Goal: Task Accomplishment & Management: Manage account settings

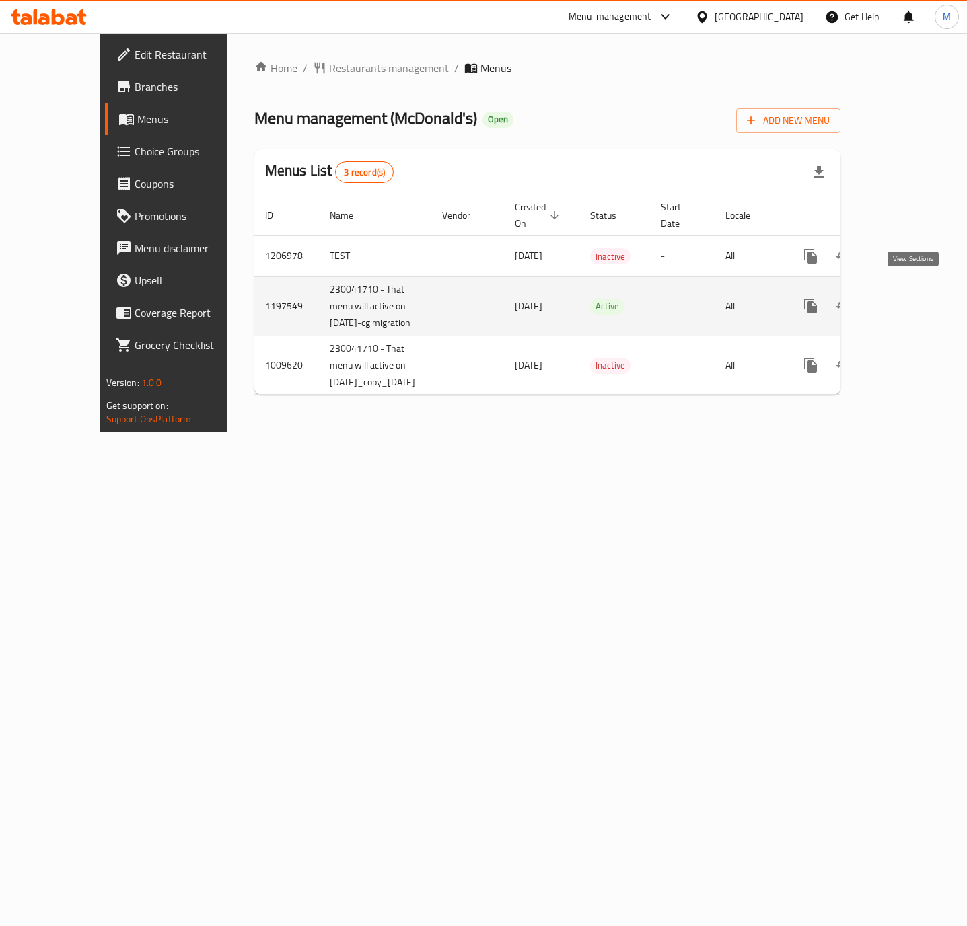
click at [911, 300] on icon "enhanced table" at bounding box center [908, 306] width 12 height 12
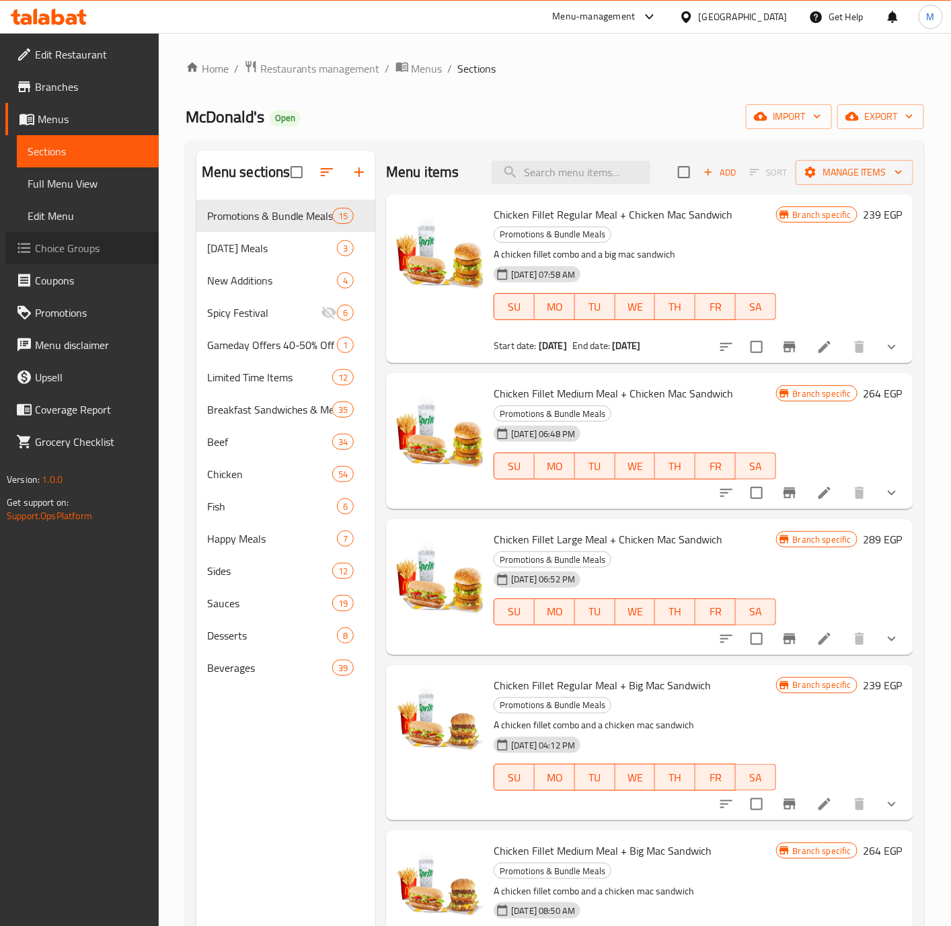
click at [81, 240] on span "Choice Groups" at bounding box center [91, 248] width 113 height 16
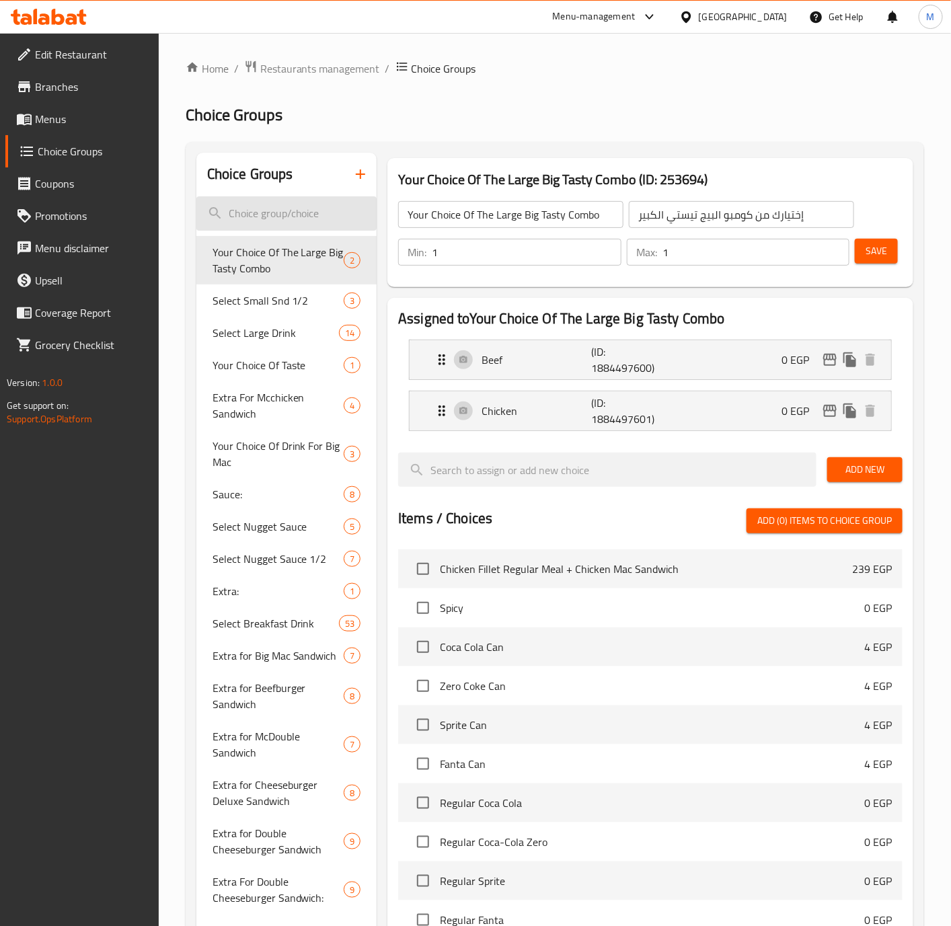
click at [301, 222] on input "search" at bounding box center [286, 213] width 181 height 34
paste input "Your Choice of Drink for Medium Combo"
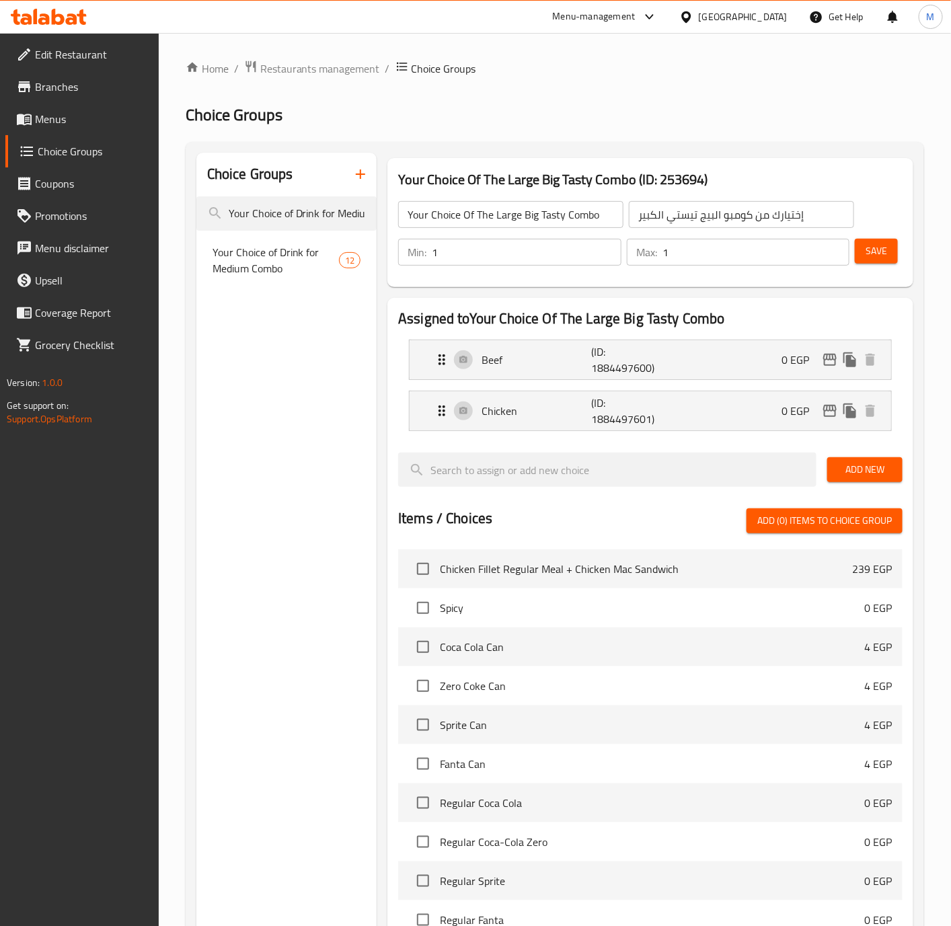
scroll to position [0, 41]
type input "Your Choice of Drink for Medium Combo"
click at [277, 271] on span "Your Choice of Drink for Medium Combo" at bounding box center [265, 262] width 104 height 32
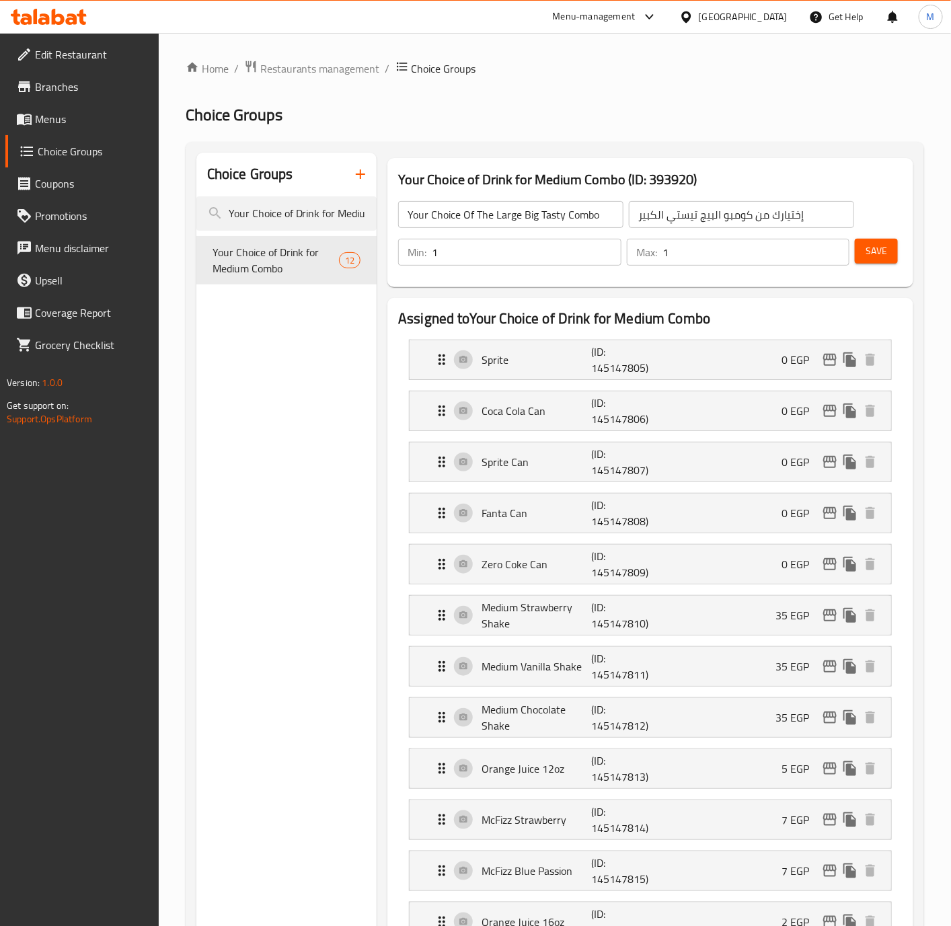
type input "Your Choice of Drink for Medium Combo"
type input "اختيارك من المشروب لوجبة الكومبو متوسطة الحجم"
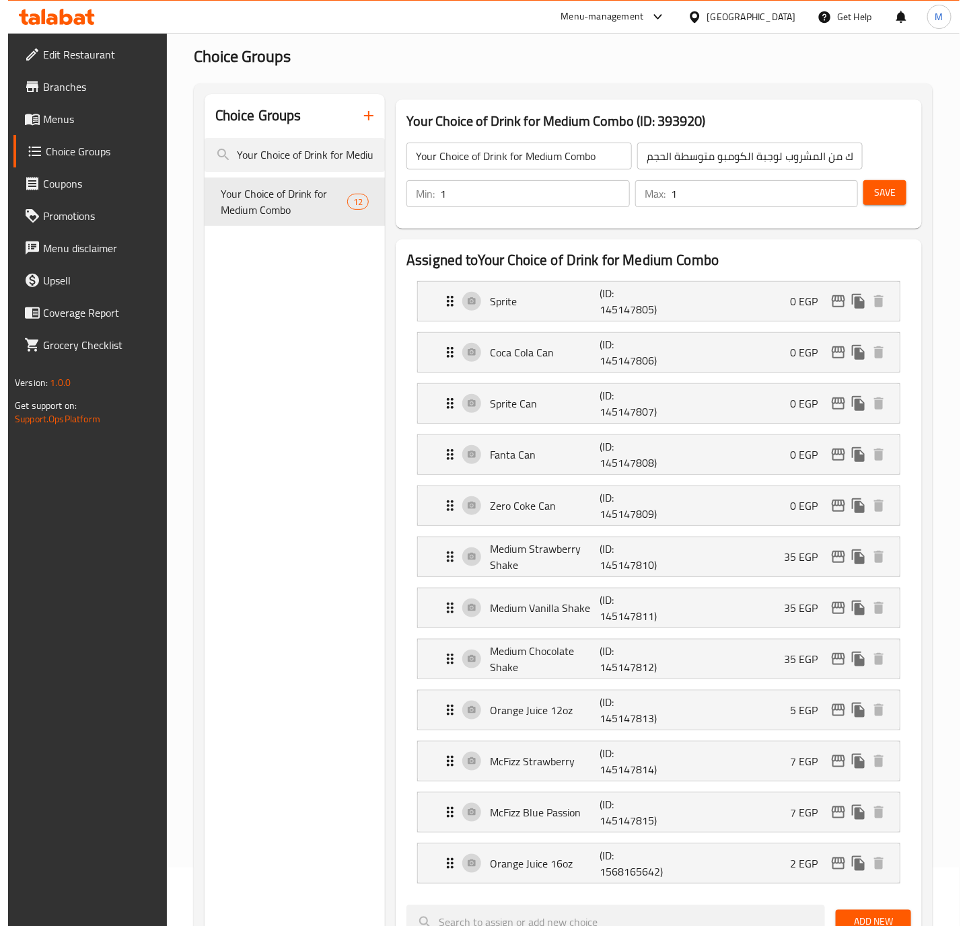
scroll to position [65, 0]
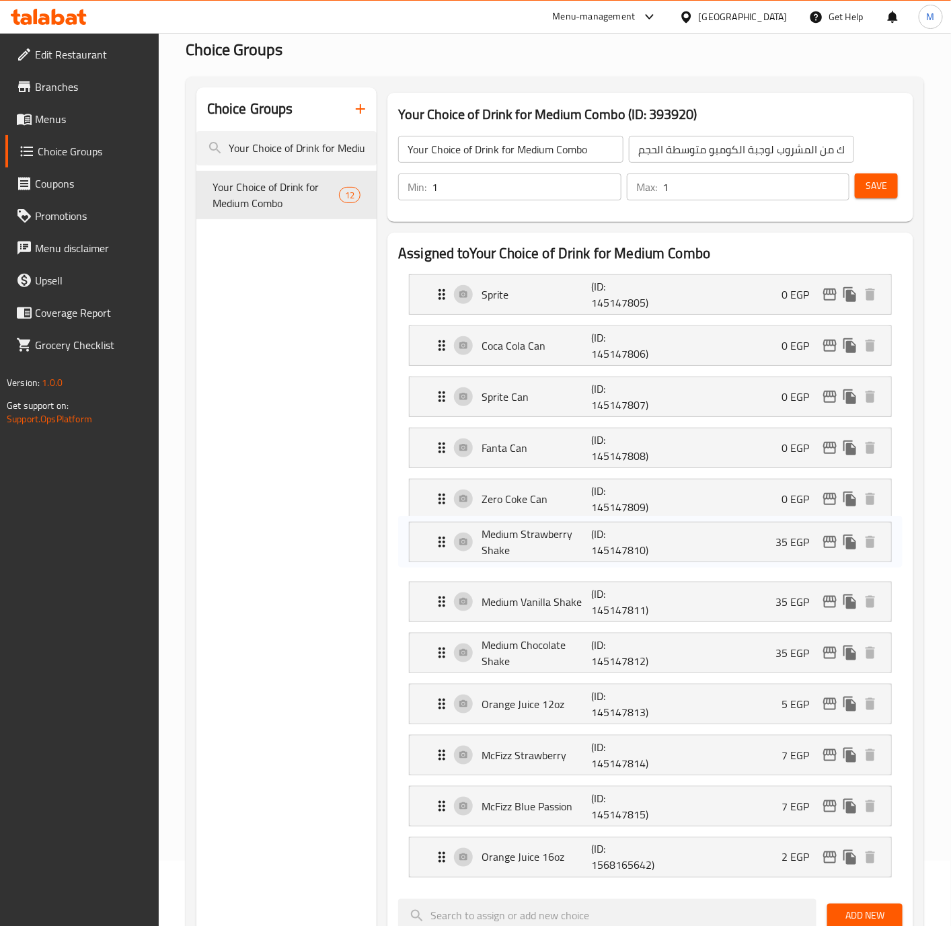
drag, startPoint x: 531, startPoint y: 559, endPoint x: 527, endPoint y: 548, distance: 12.1
click at [527, 548] on nav "Sprite (ID: 145147805) 0 EGP Name (En) Sprite Name (En) Name (Ar) سبرايت Name (…" at bounding box center [650, 576] width 505 height 625
click at [535, 552] on nav "Sprite (ID: 145147805) 0 EGP Name (En) Sprite Name (En) Name (Ar) سبرايت Name (…" at bounding box center [650, 576] width 505 height 625
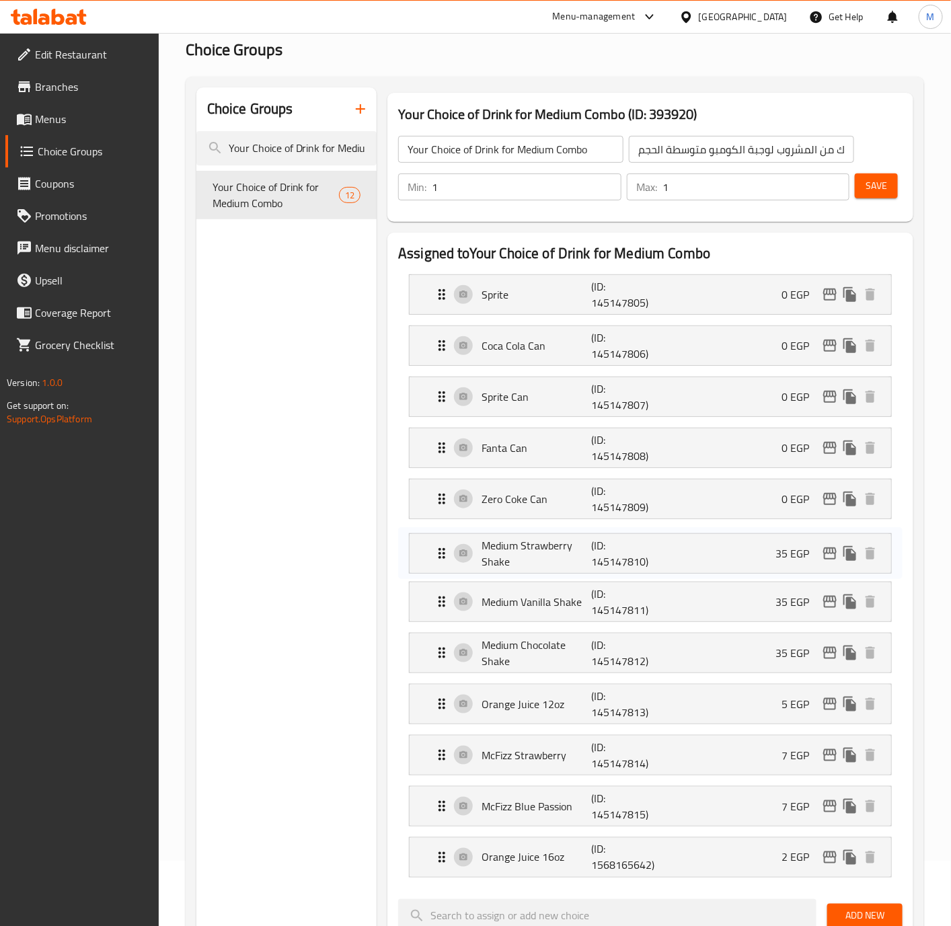
click at [535, 552] on p "Medium Strawberry Shake" at bounding box center [537, 554] width 110 height 32
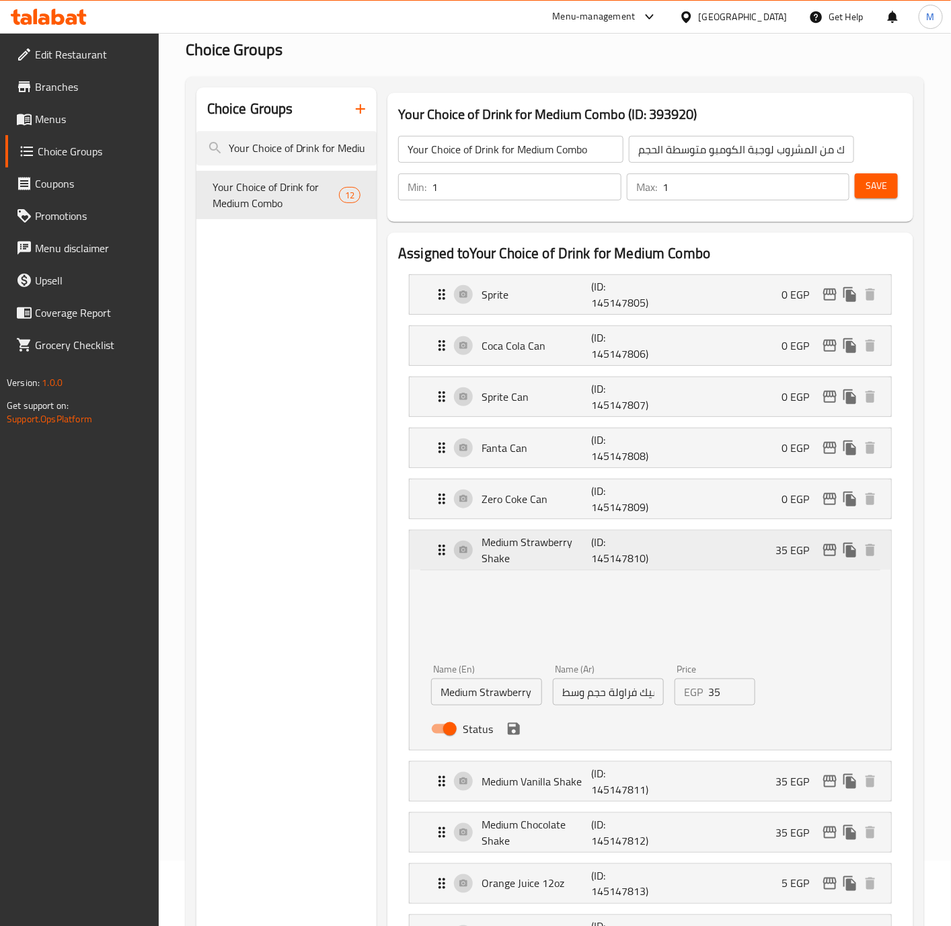
click at [620, 543] on p "(ID: 145147810)" at bounding box center [627, 550] width 73 height 32
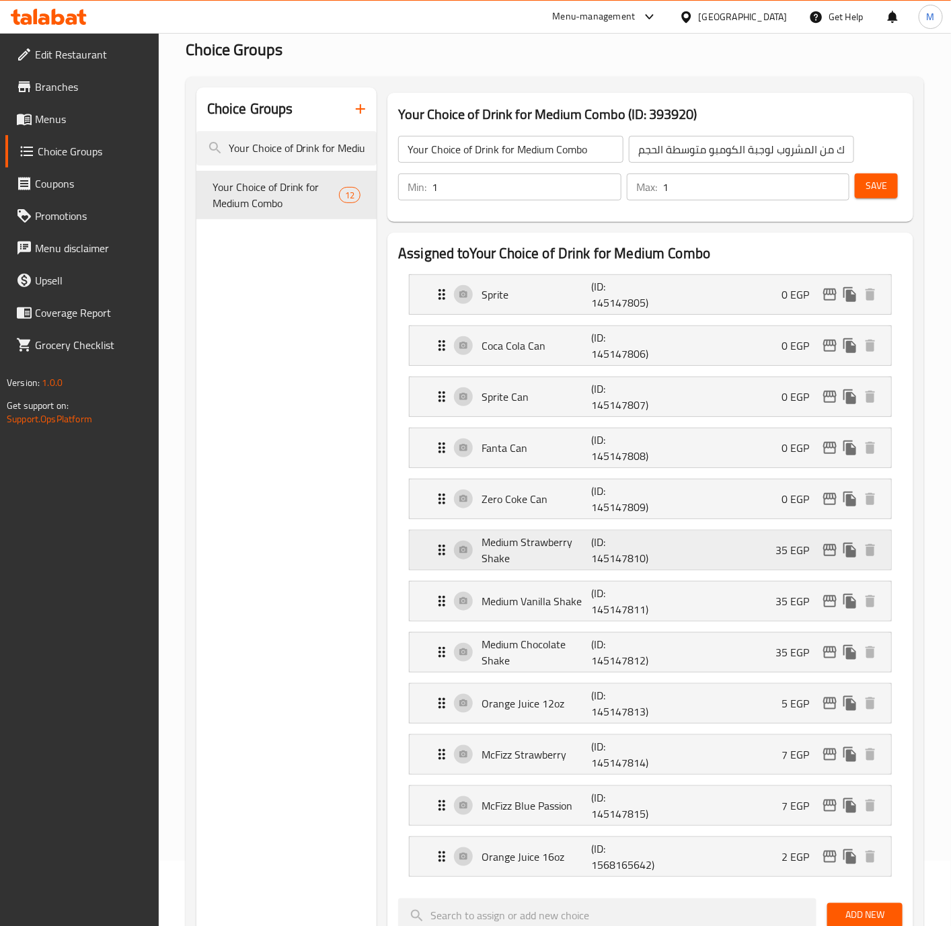
click at [612, 546] on p "(ID: 145147810)" at bounding box center [627, 550] width 73 height 32
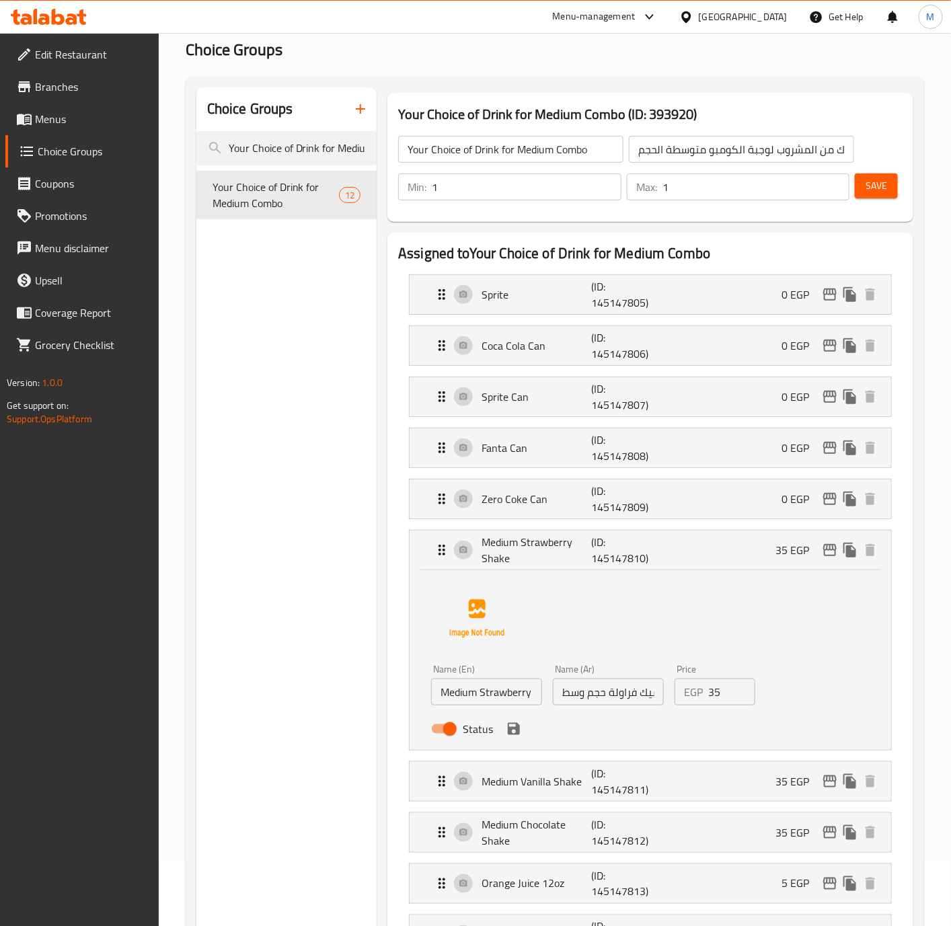
click at [507, 697] on input "Medium Strawberry Shake" at bounding box center [486, 692] width 111 height 27
click at [291, 145] on input "Your Choice of Drink for Medium Combo" at bounding box center [286, 148] width 181 height 34
click at [254, 200] on span "Your Choice of Drink for Medium Combo" at bounding box center [265, 196] width 104 height 32
click at [735, 552] on div "Medium Strawberry Shake (ID: 145147810) 35 EGP" at bounding box center [654, 550] width 441 height 39
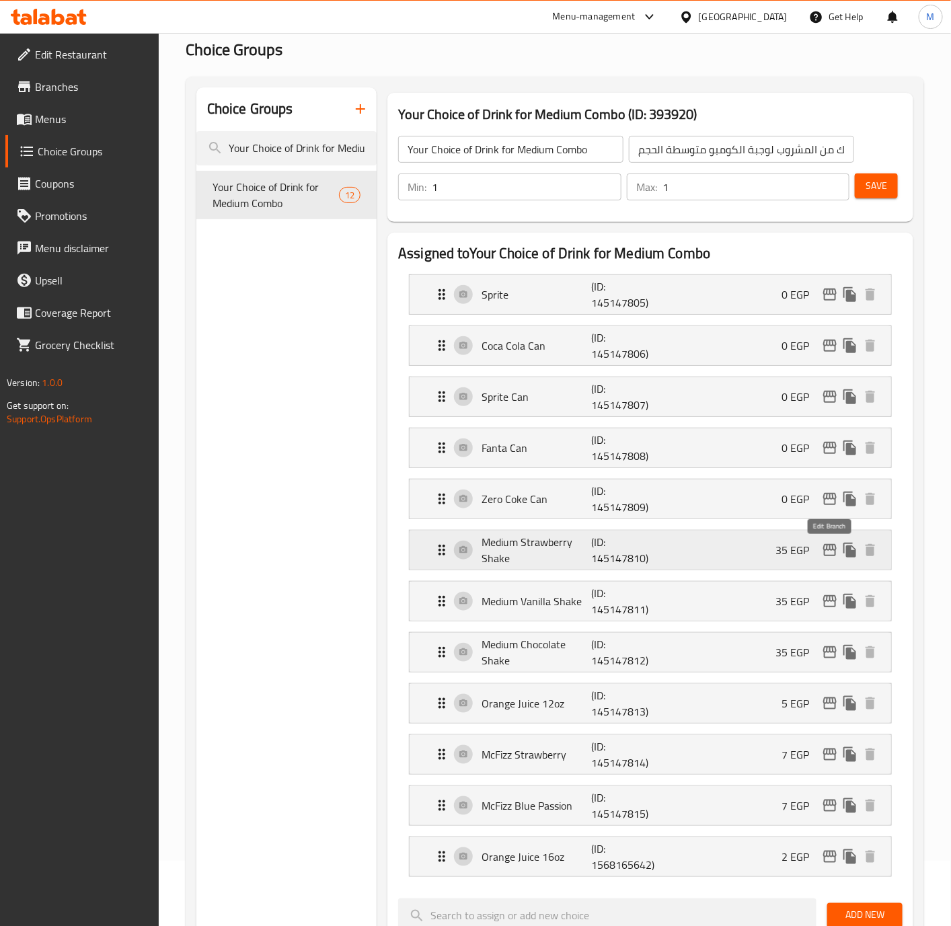
click at [825, 552] on icon "edit" at bounding box center [830, 550] width 16 height 16
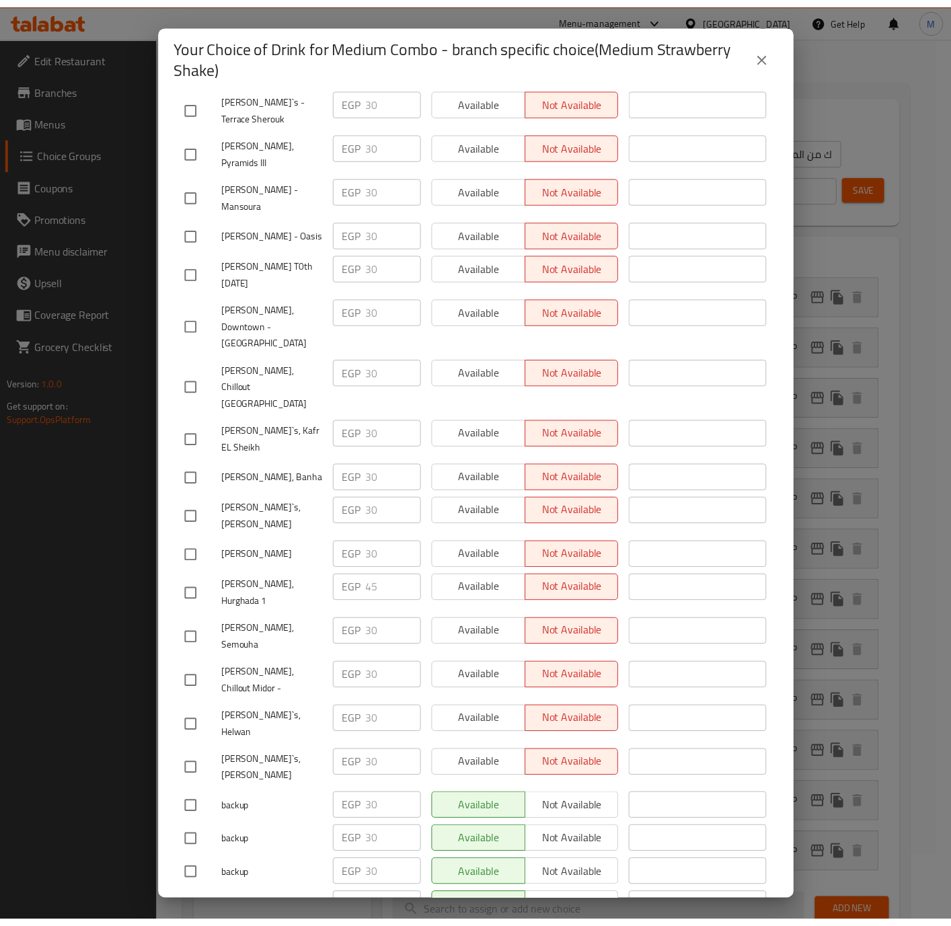
scroll to position [0, 0]
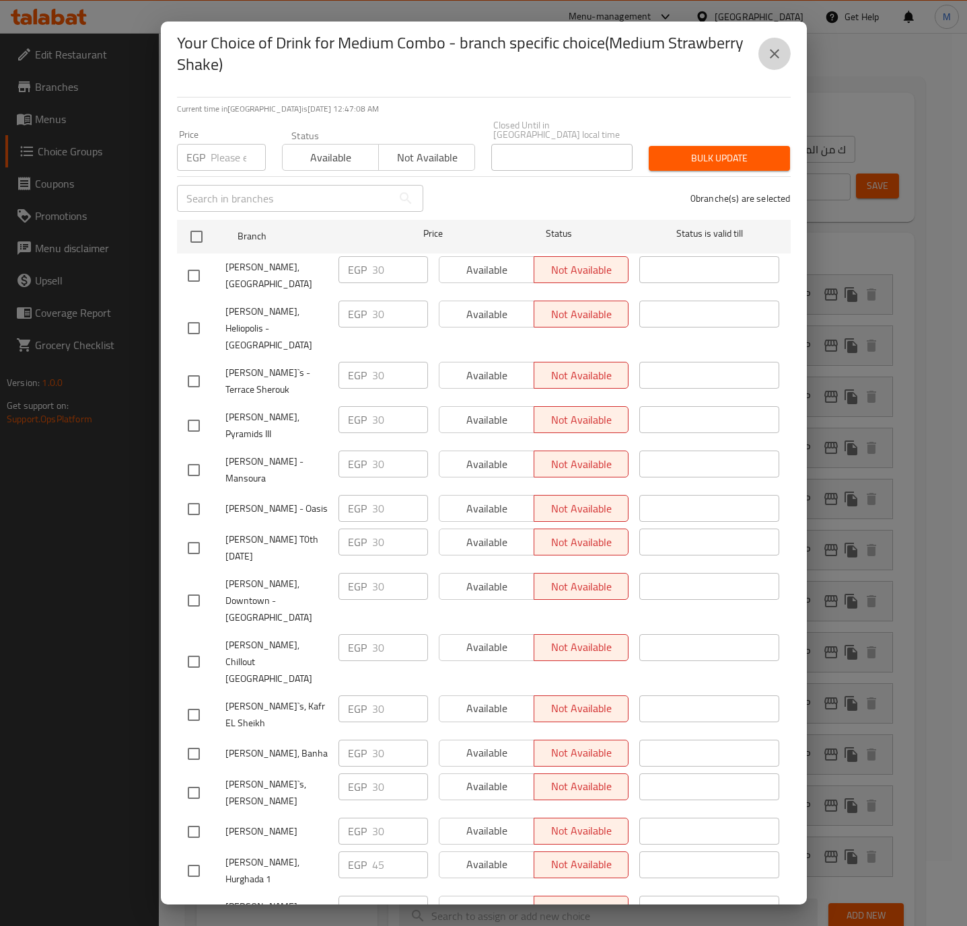
click at [775, 51] on icon "close" at bounding box center [774, 54] width 16 height 16
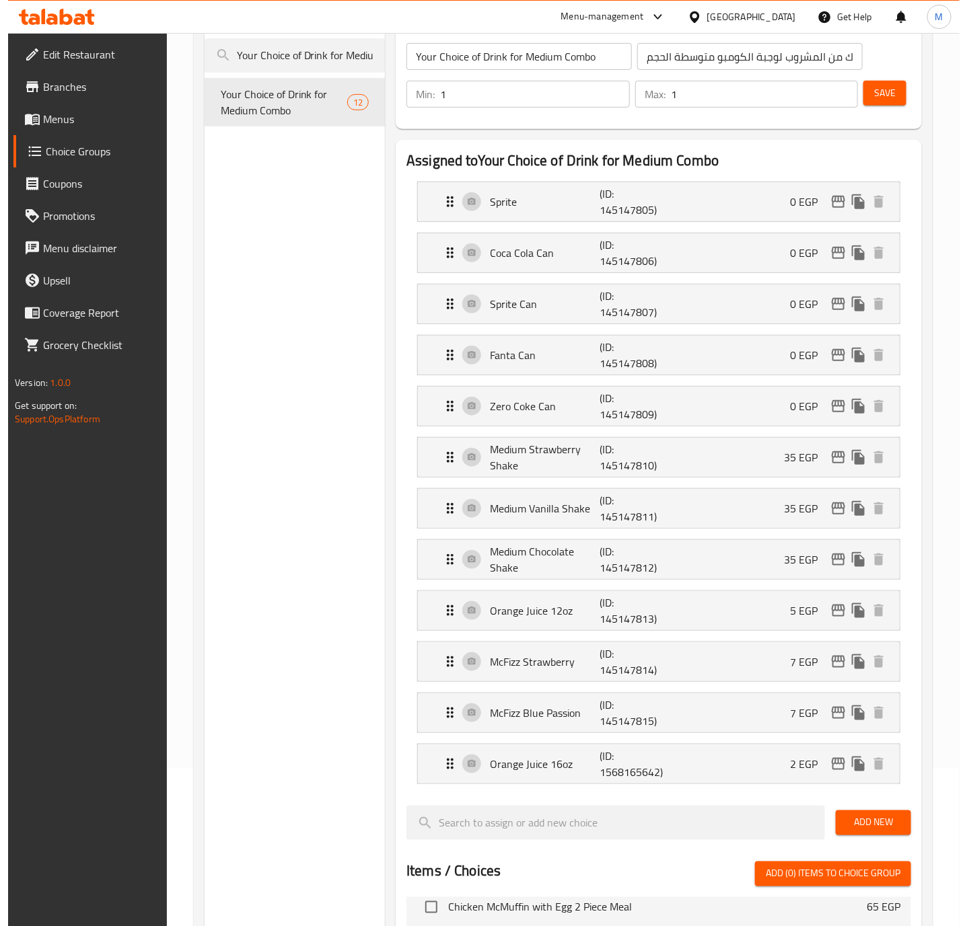
scroll to position [156, 0]
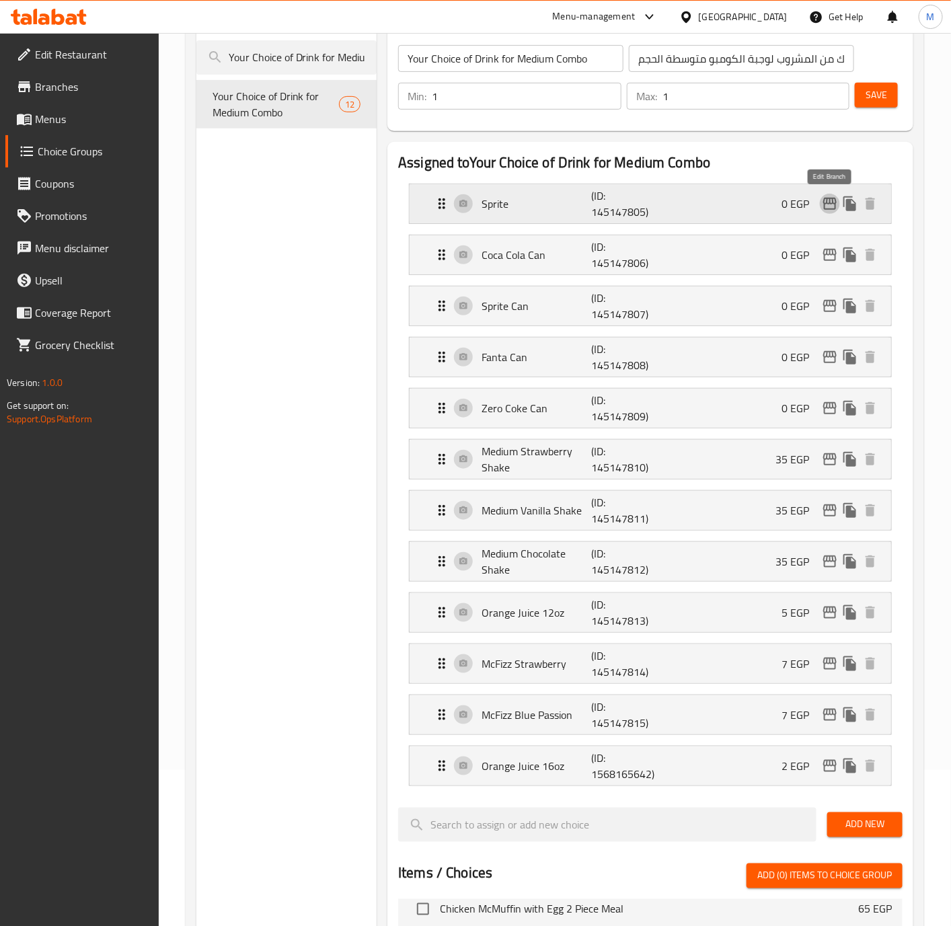
click at [825, 208] on icon "edit" at bounding box center [829, 204] width 13 height 12
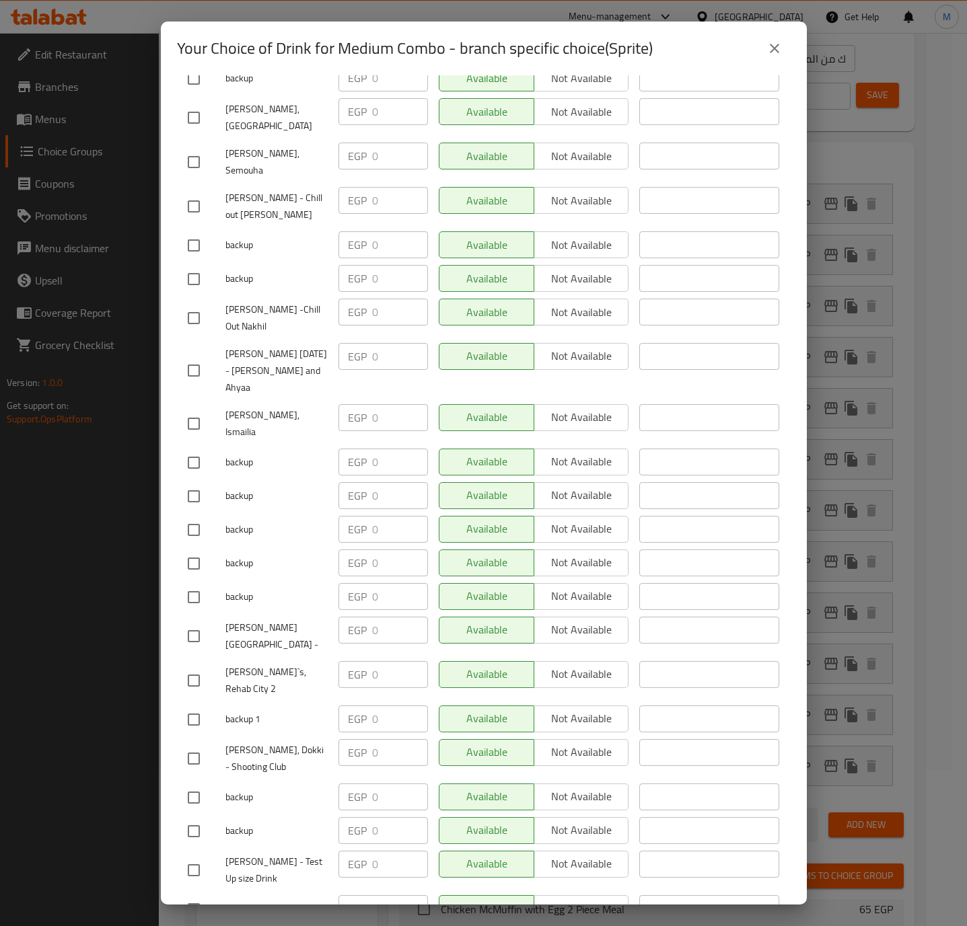
scroll to position [8766, 0]
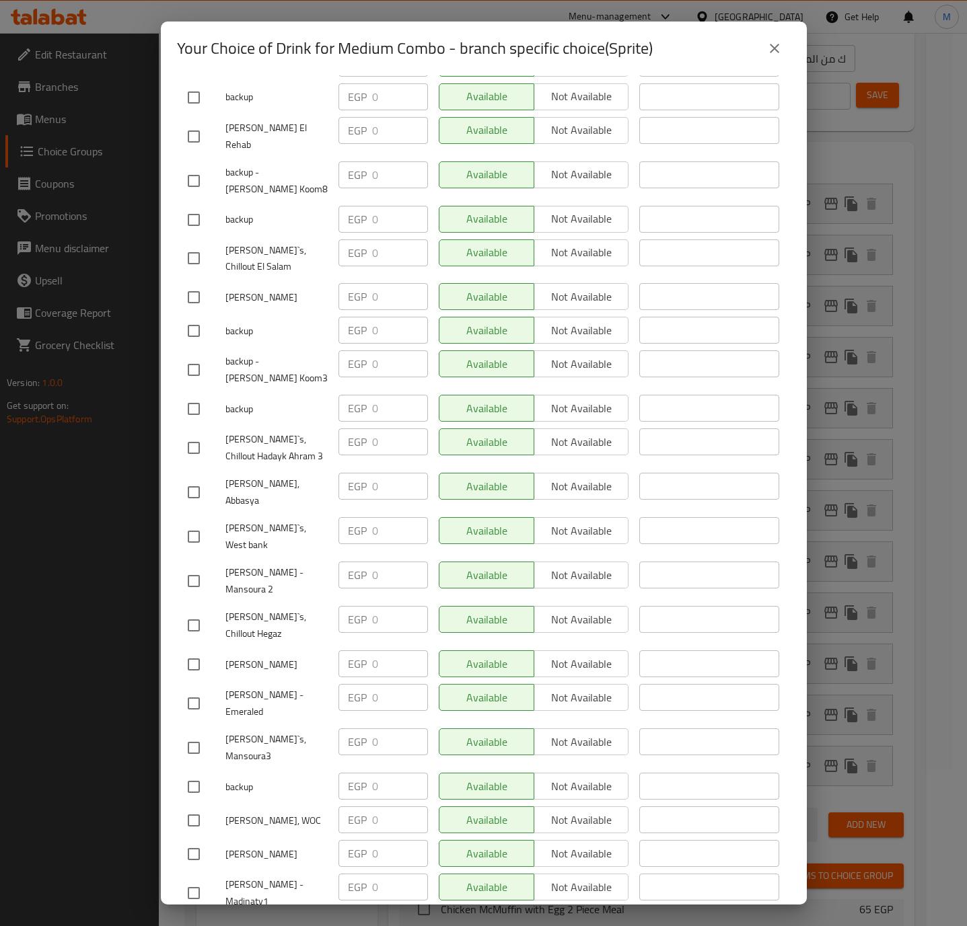
click at [886, 693] on div "Your Choice of Drink for Medium Combo - branch specific choice(Sprite) Current …" at bounding box center [483, 463] width 967 height 926
click at [769, 57] on button "close" at bounding box center [774, 48] width 32 height 32
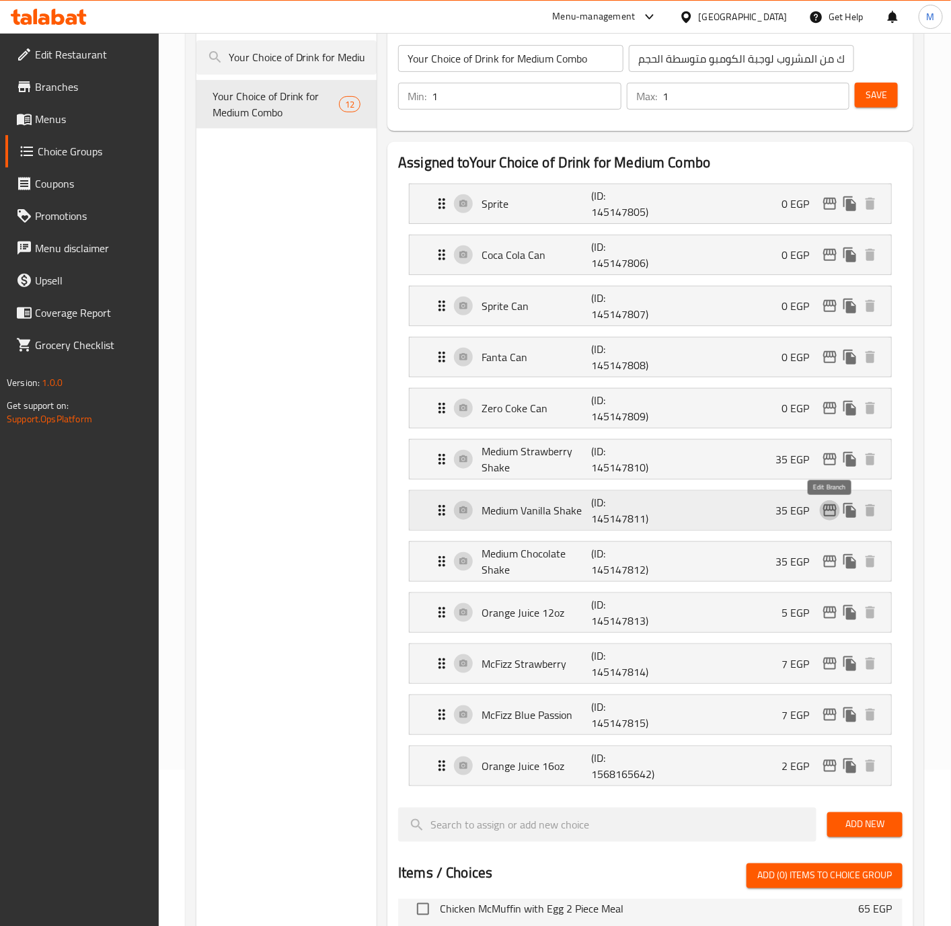
click at [832, 511] on icon "edit" at bounding box center [829, 511] width 13 height 12
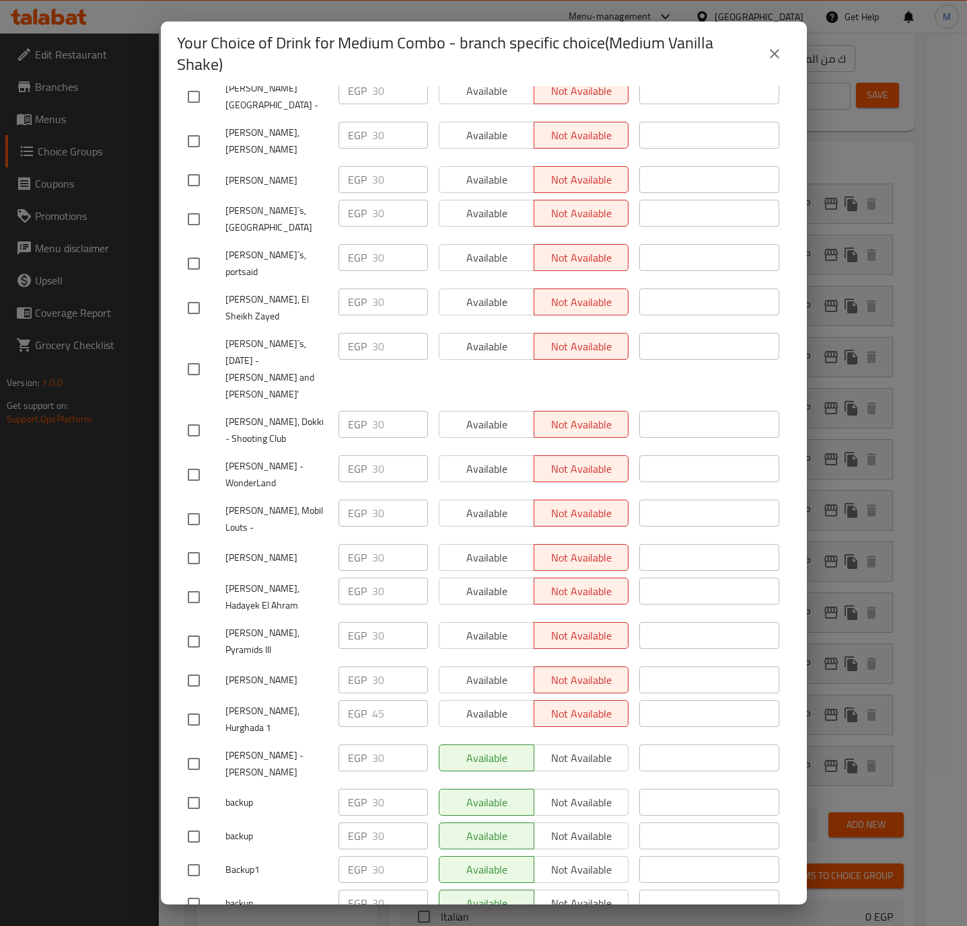
scroll to position [8776, 0]
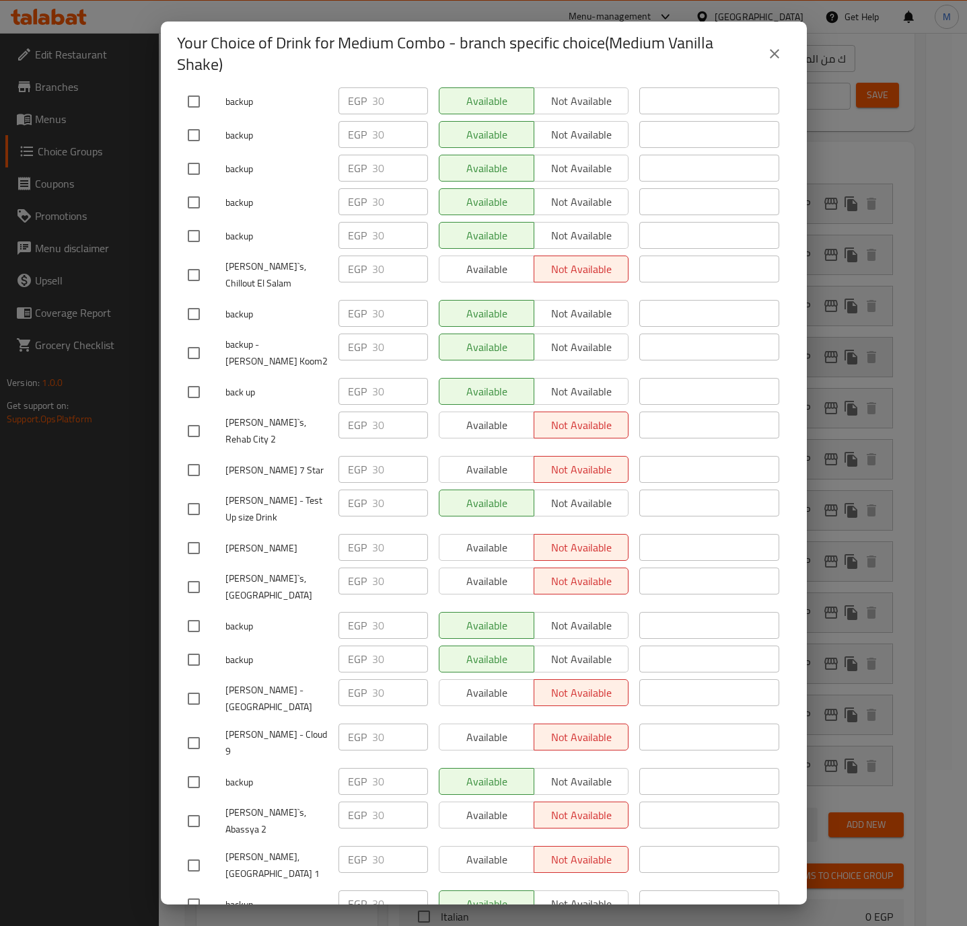
click at [773, 50] on icon "close" at bounding box center [774, 54] width 16 height 16
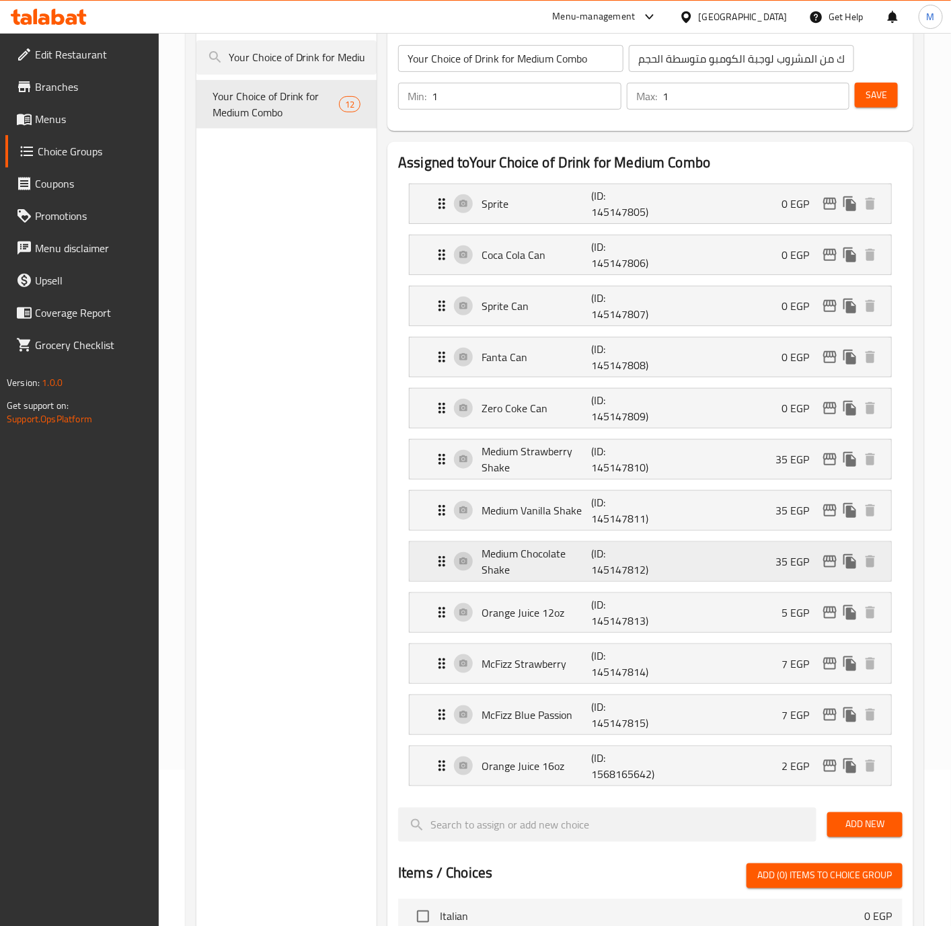
click at [840, 572] on div "35 EGP" at bounding box center [828, 562] width 105 height 20
click at [825, 568] on icon "edit" at bounding box center [829, 562] width 13 height 12
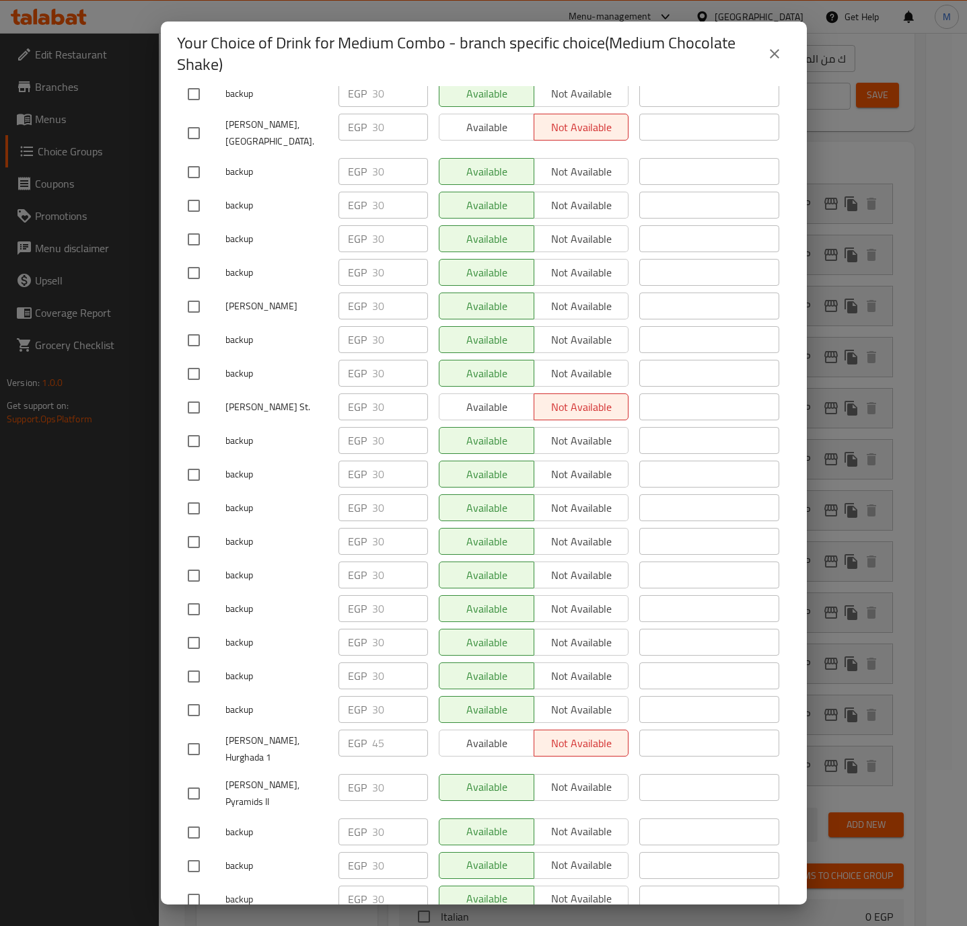
scroll to position [178, 0]
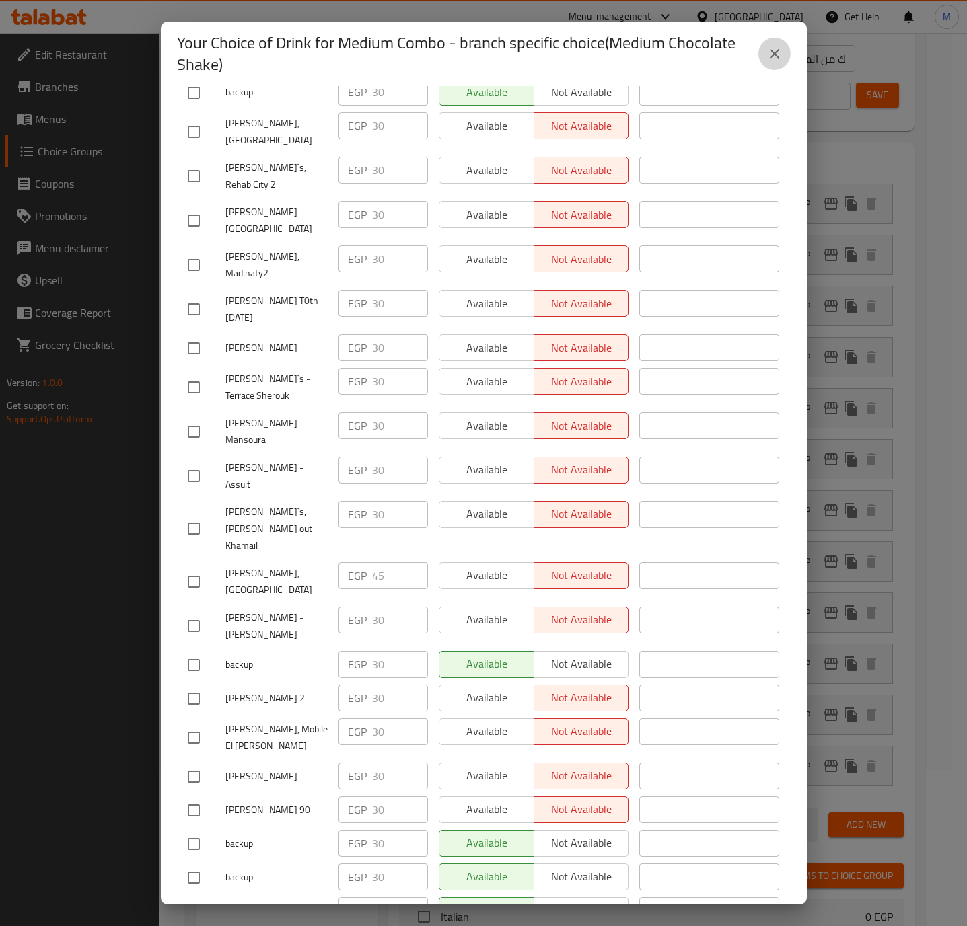
click at [766, 54] on icon "close" at bounding box center [774, 54] width 16 height 16
click at [766, 54] on input "اختيارك من المشروب لوجبة الكومبو متوسطة الحجم" at bounding box center [742, 58] width 225 height 27
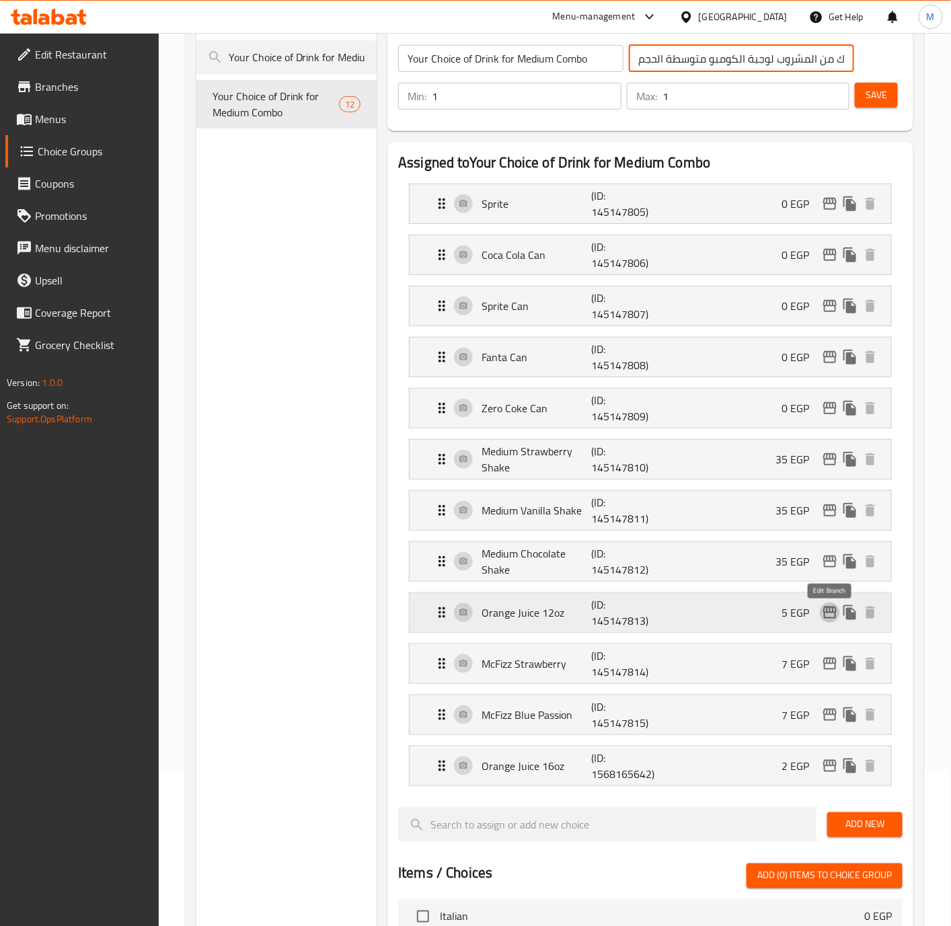
click at [834, 620] on icon "edit" at bounding box center [830, 613] width 16 height 16
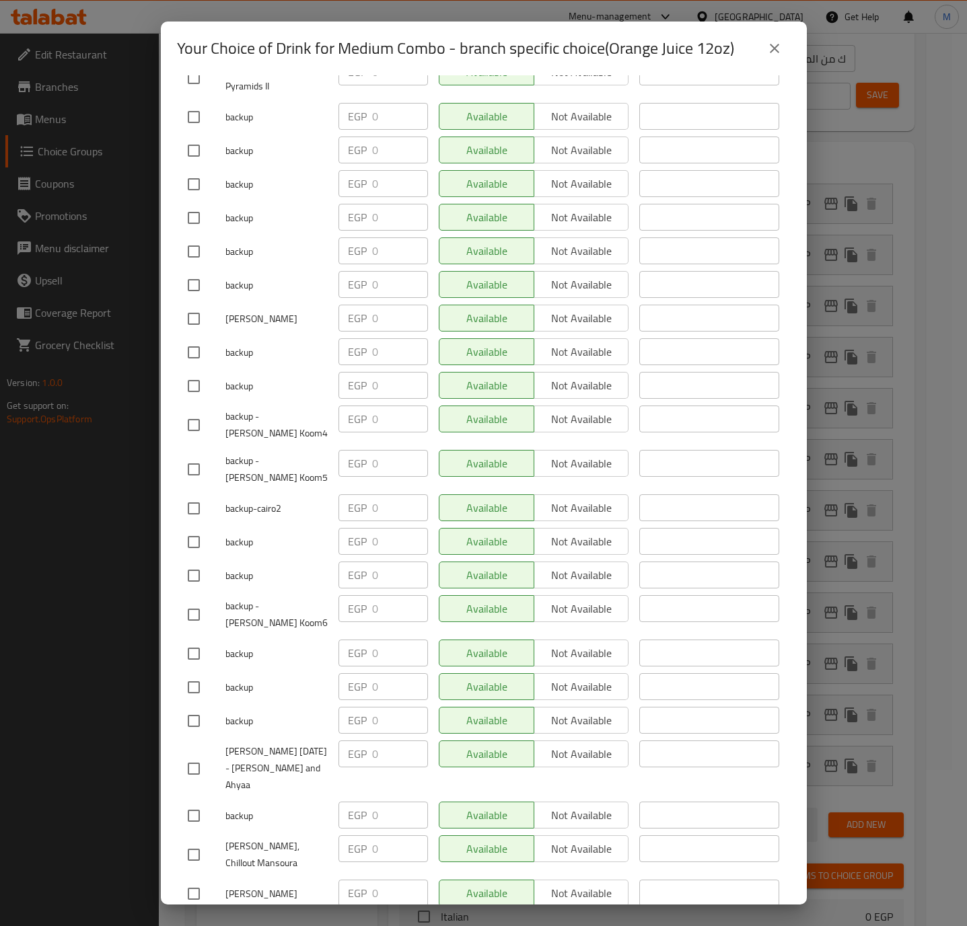
scroll to position [8766, 0]
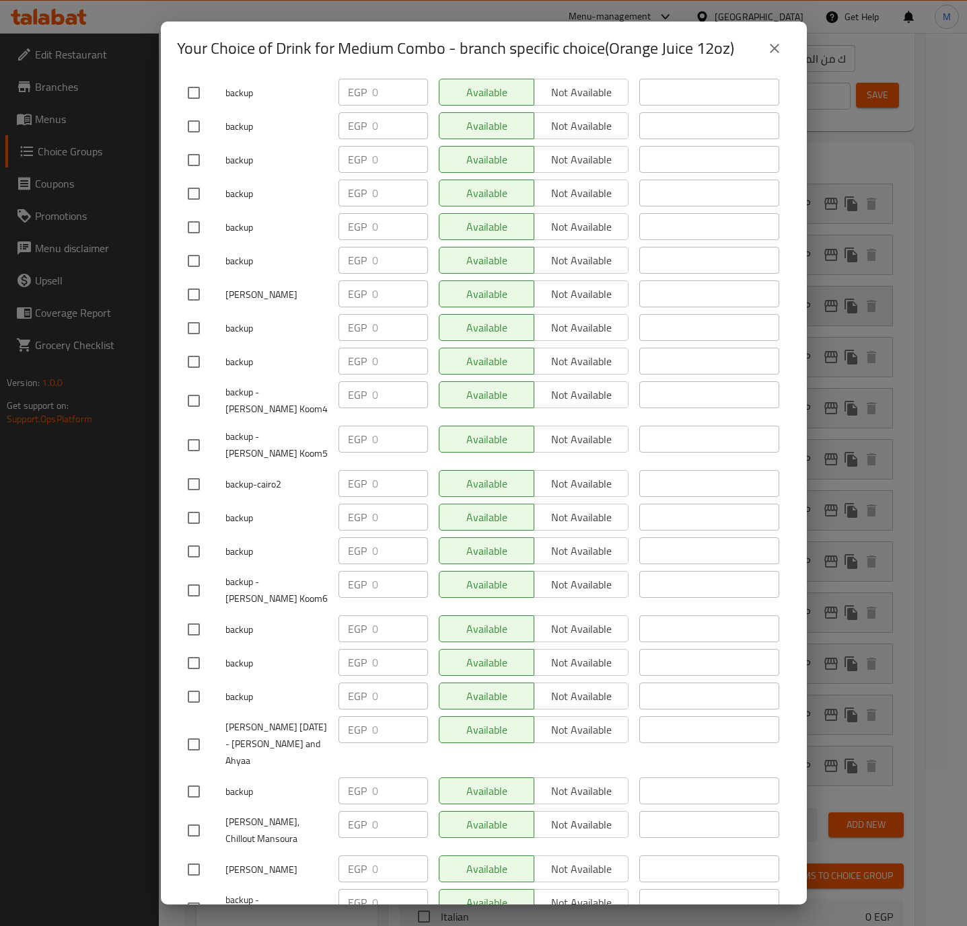
click at [775, 48] on icon "close" at bounding box center [774, 48] width 16 height 16
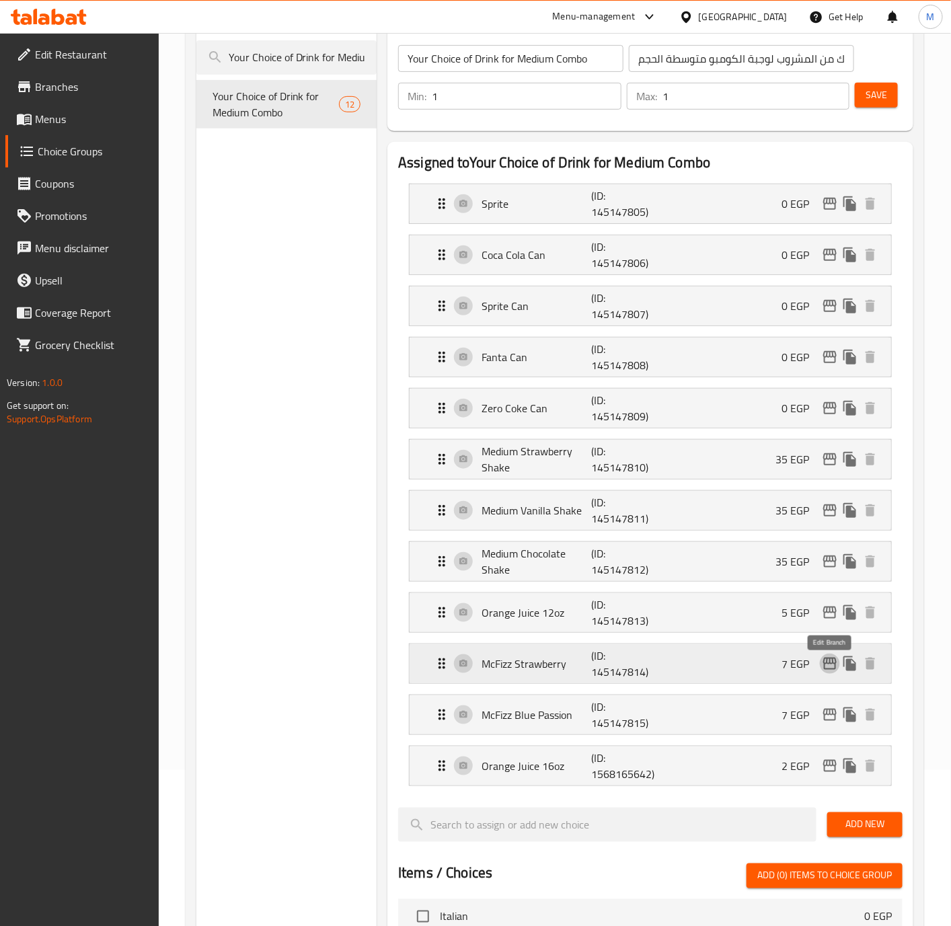
click at [832, 671] on icon "edit" at bounding box center [830, 664] width 16 height 16
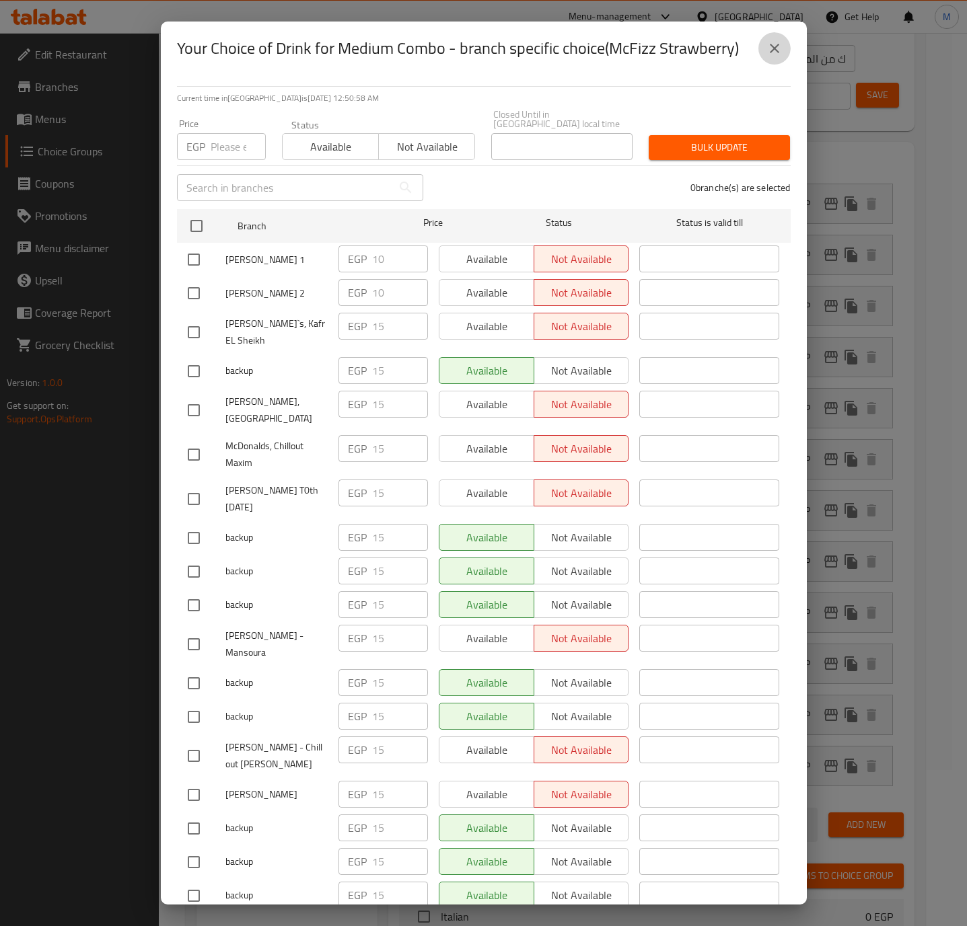
click at [774, 48] on icon "close" at bounding box center [774, 48] width 9 height 9
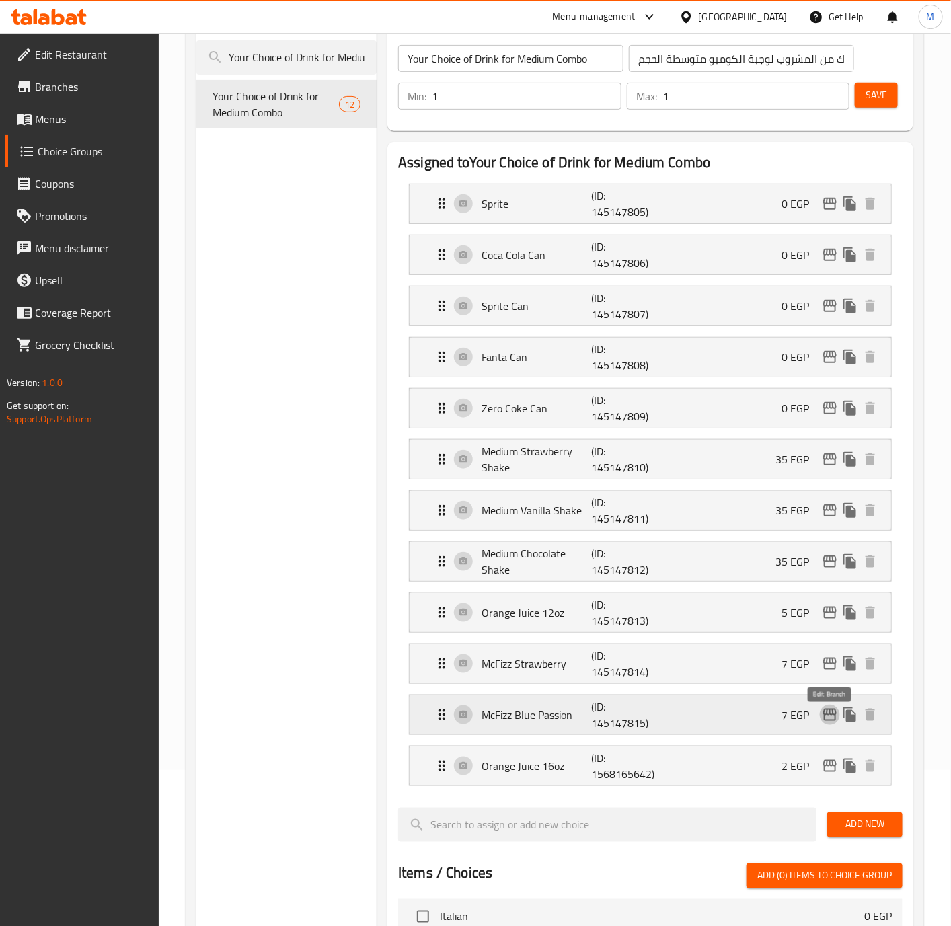
click at [834, 723] on icon "edit" at bounding box center [830, 715] width 16 height 16
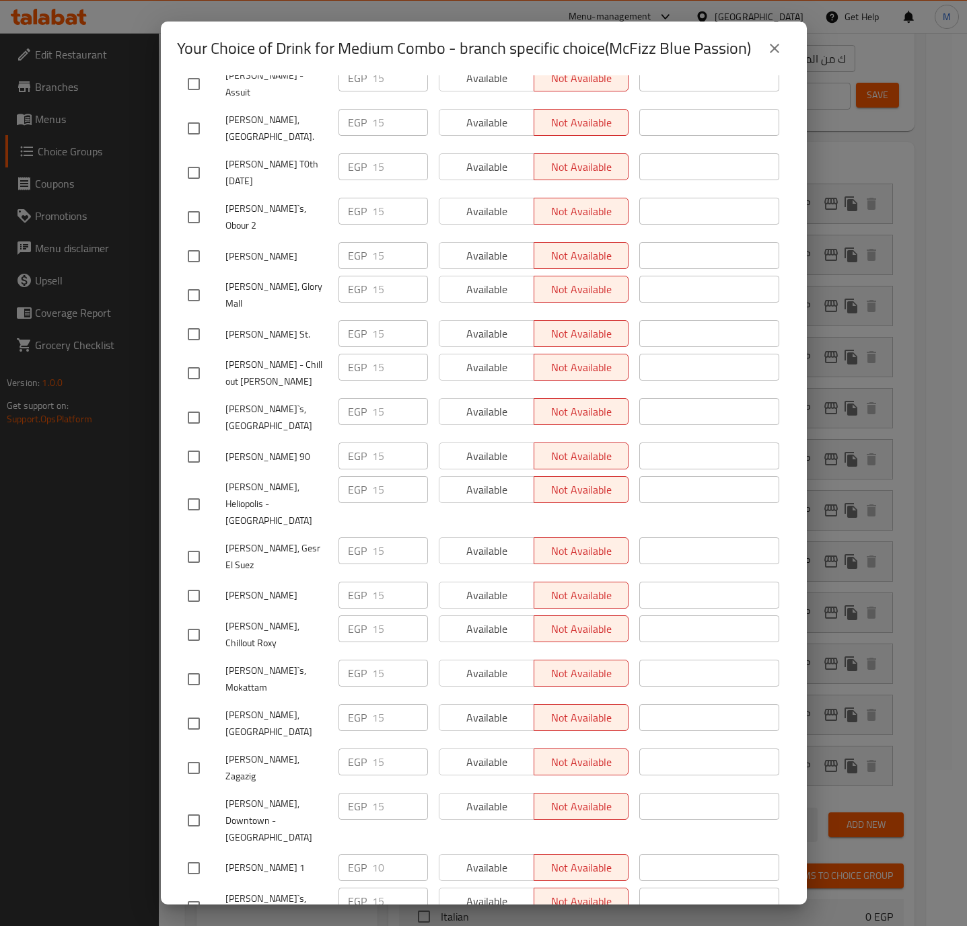
scroll to position [3946, 0]
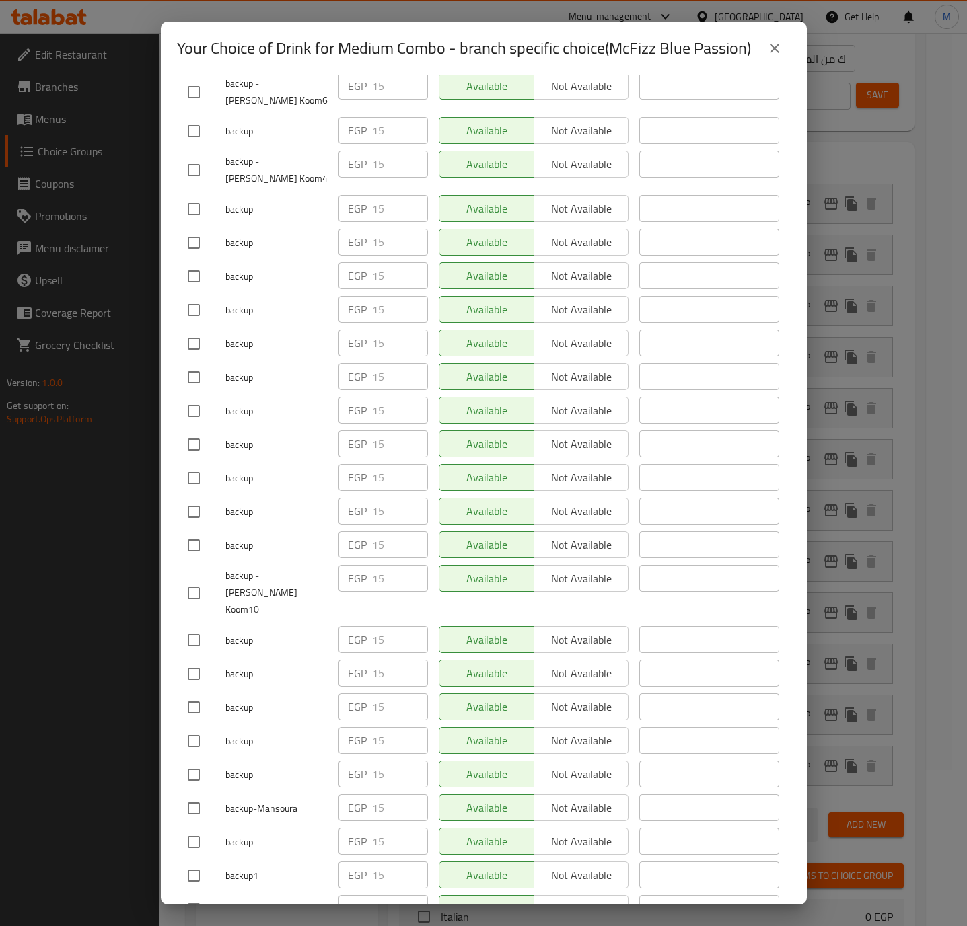
click at [776, 55] on icon "close" at bounding box center [774, 48] width 16 height 16
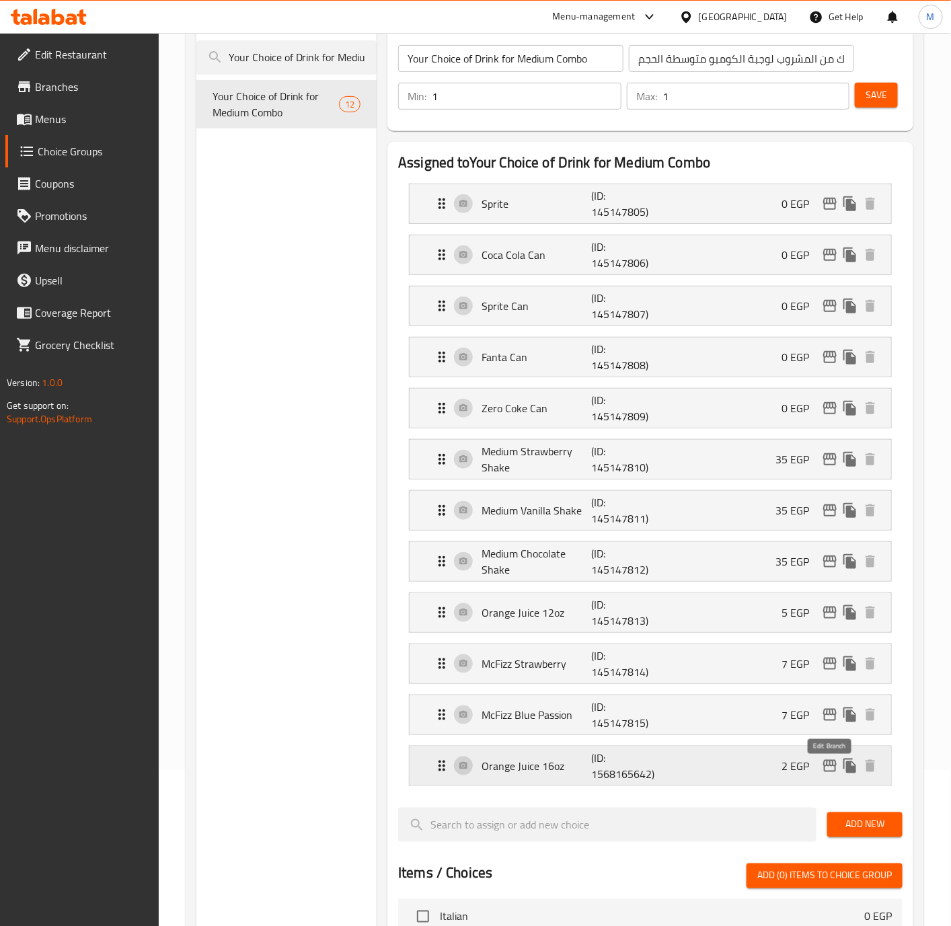
click at [822, 773] on icon "edit" at bounding box center [830, 766] width 16 height 16
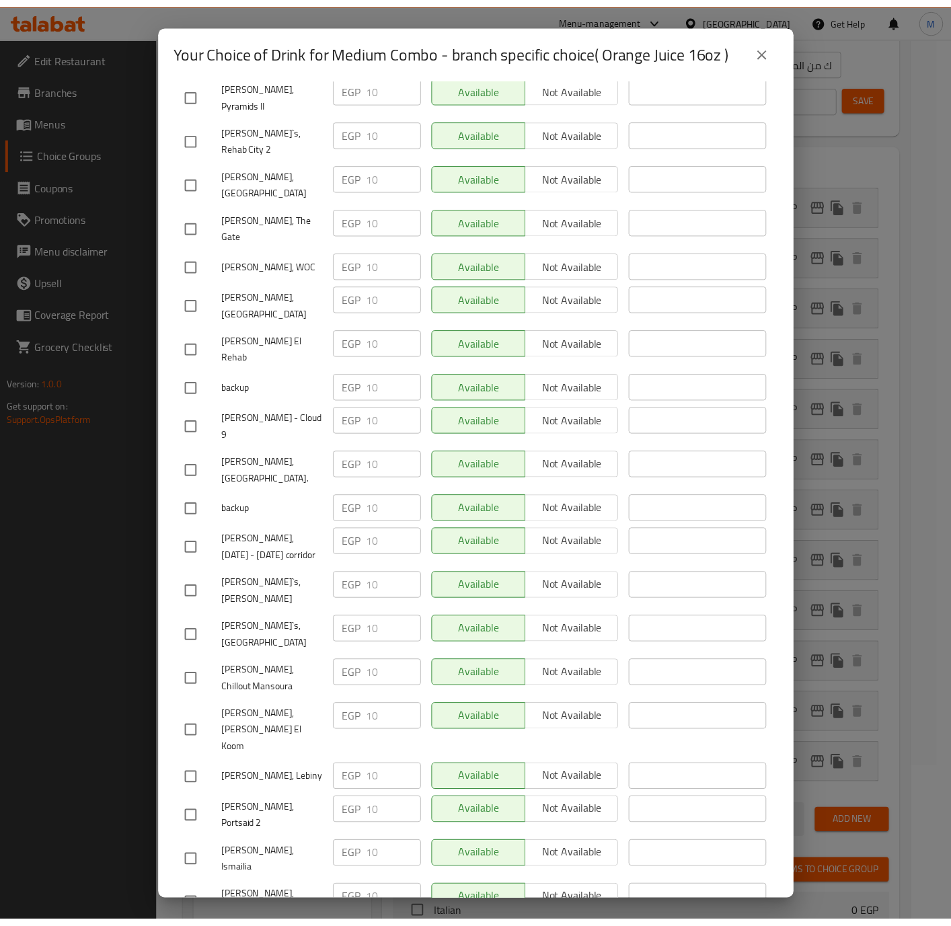
scroll to position [8766, 0]
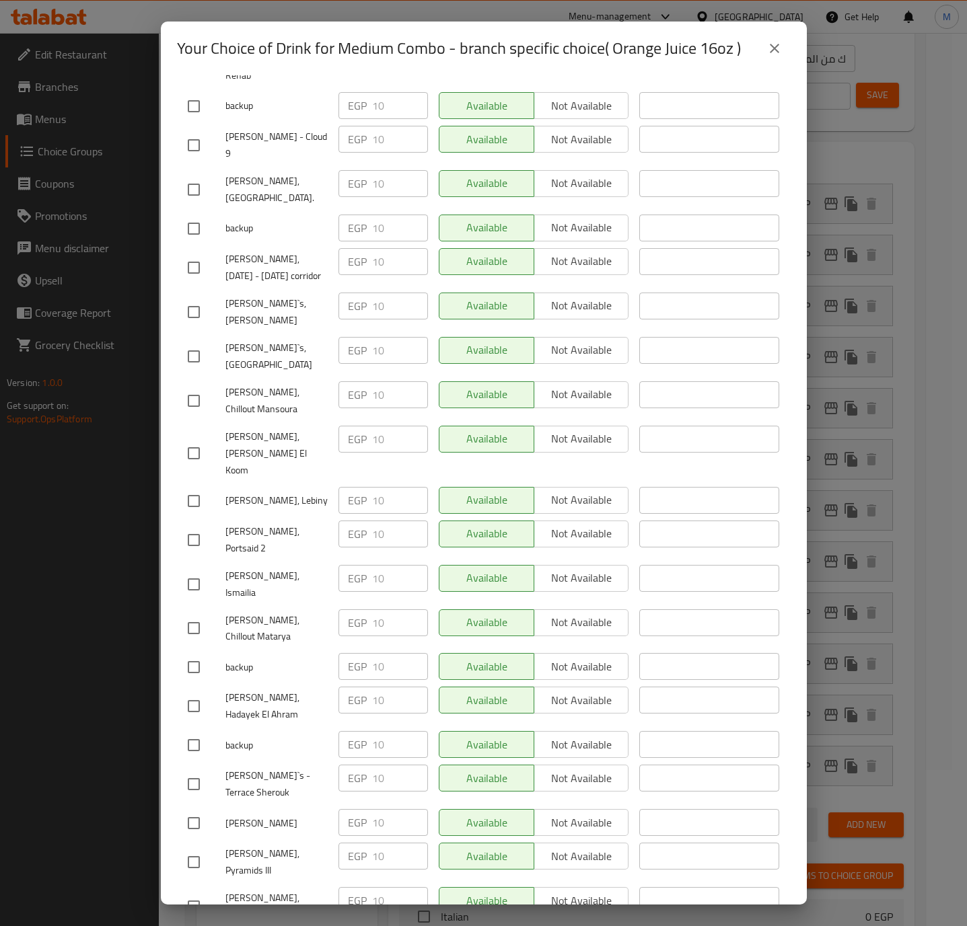
click at [779, 53] on icon "close" at bounding box center [774, 48] width 16 height 16
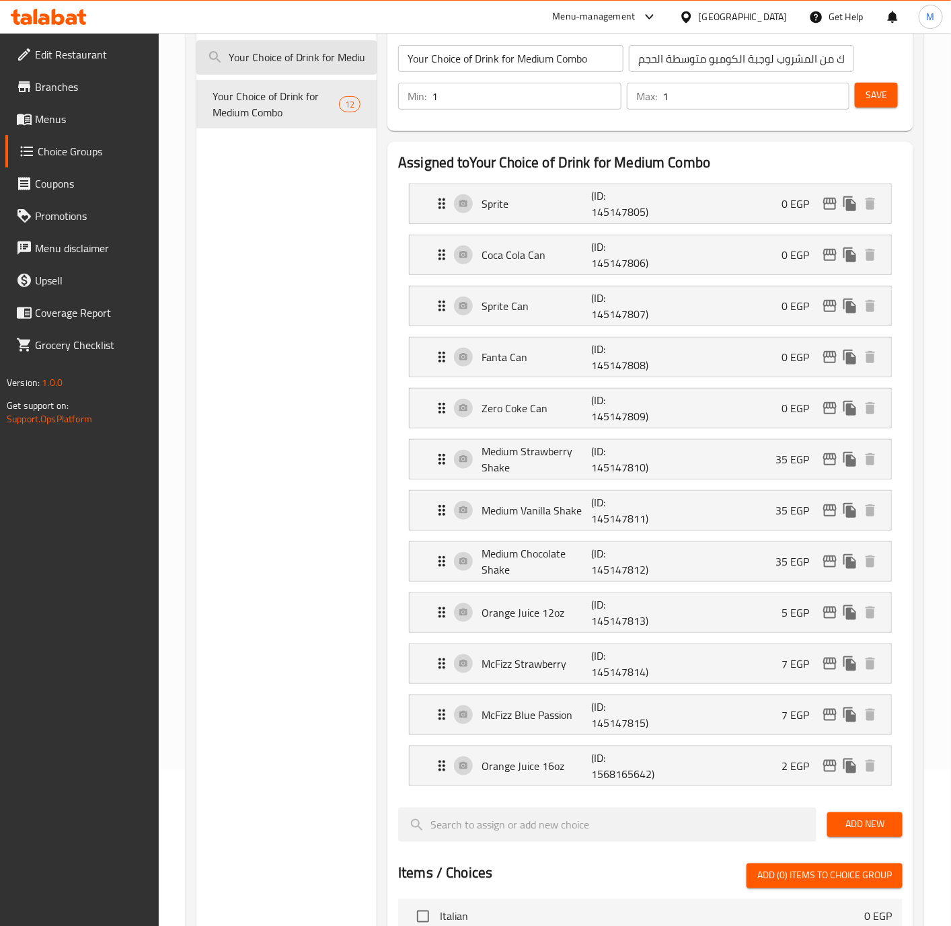
click at [272, 65] on input "Your Choice of Drink for Medium Combo" at bounding box center [286, 57] width 181 height 34
paste input "Large"
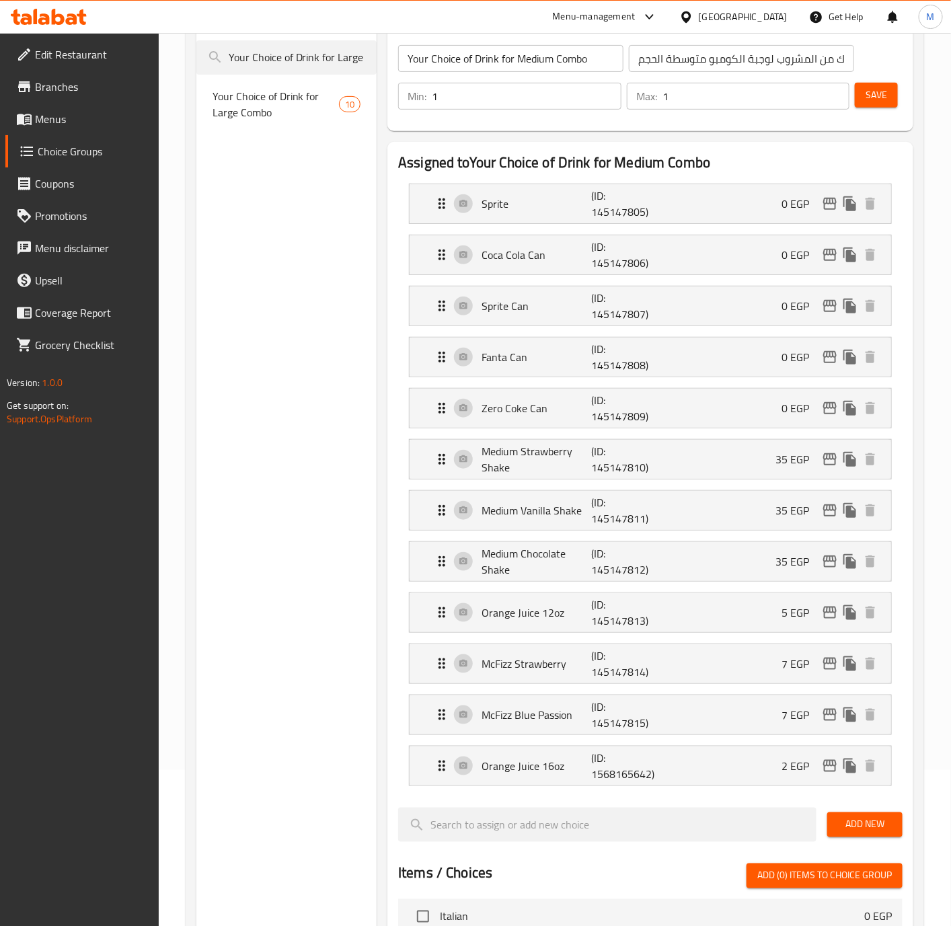
scroll to position [0, 29]
type input "Your Choice of Drink for Large Combo"
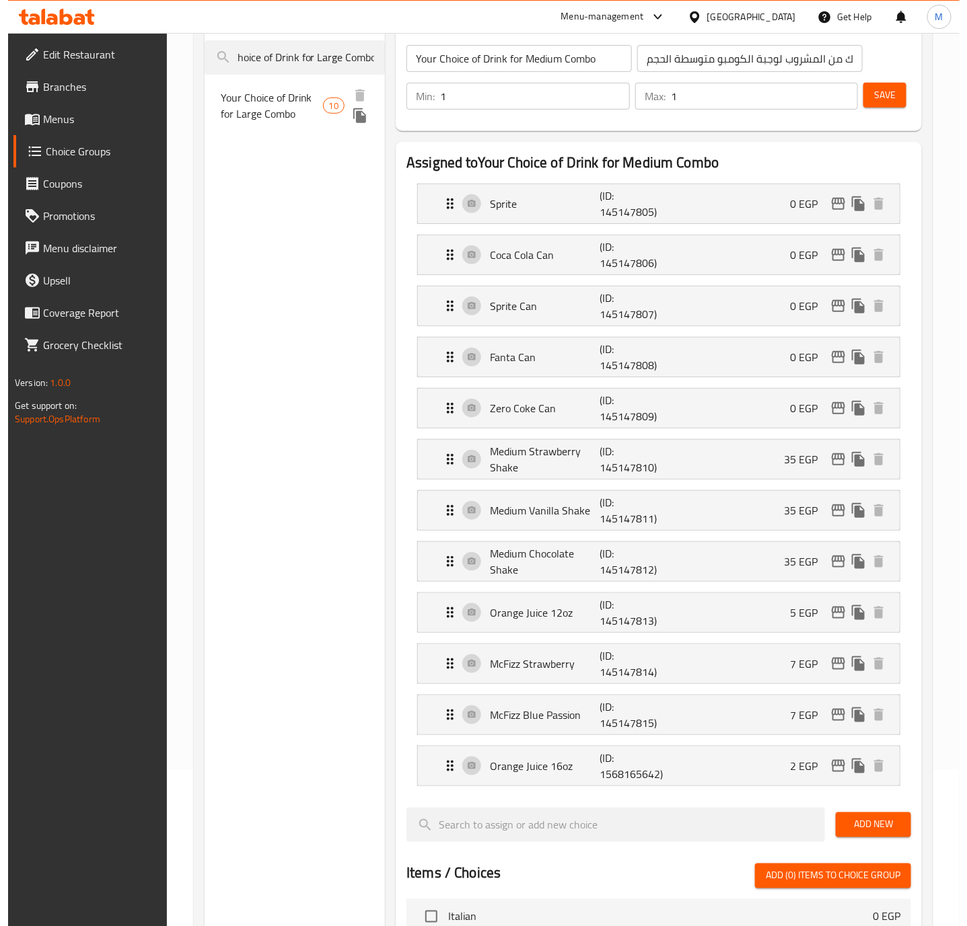
scroll to position [0, 0]
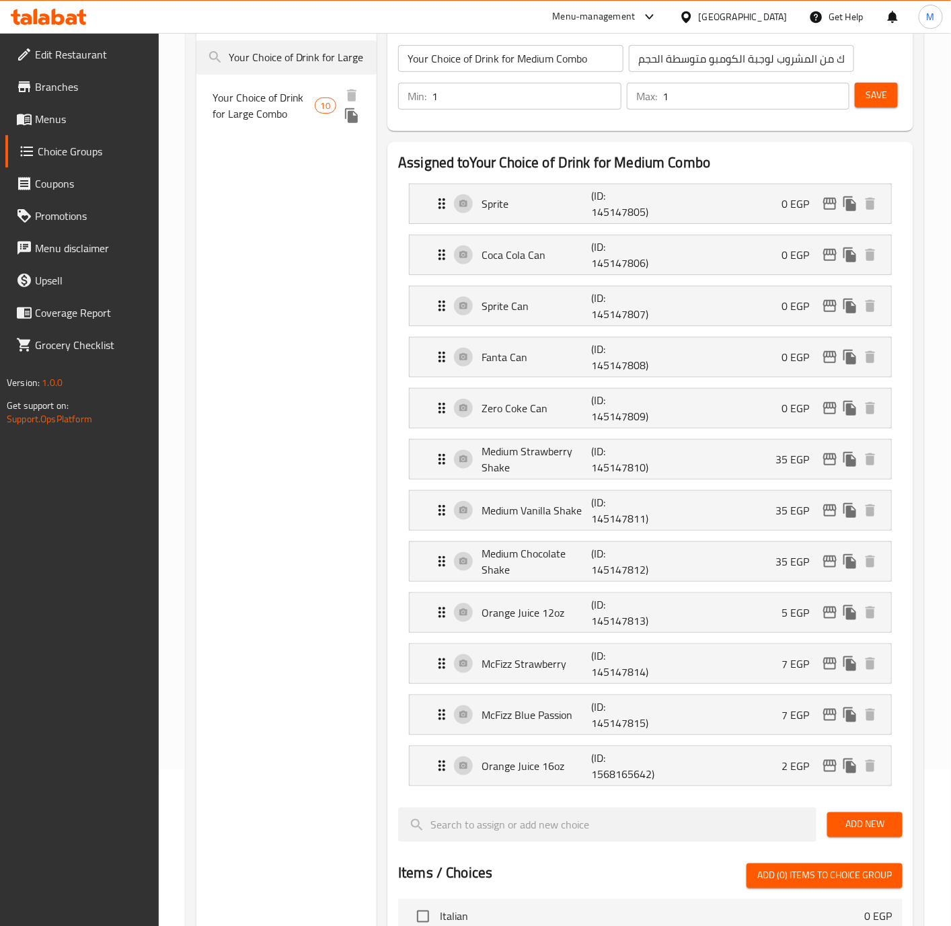
click at [272, 105] on span "Your Choice of Drink for Large Combo" at bounding box center [264, 105] width 102 height 32
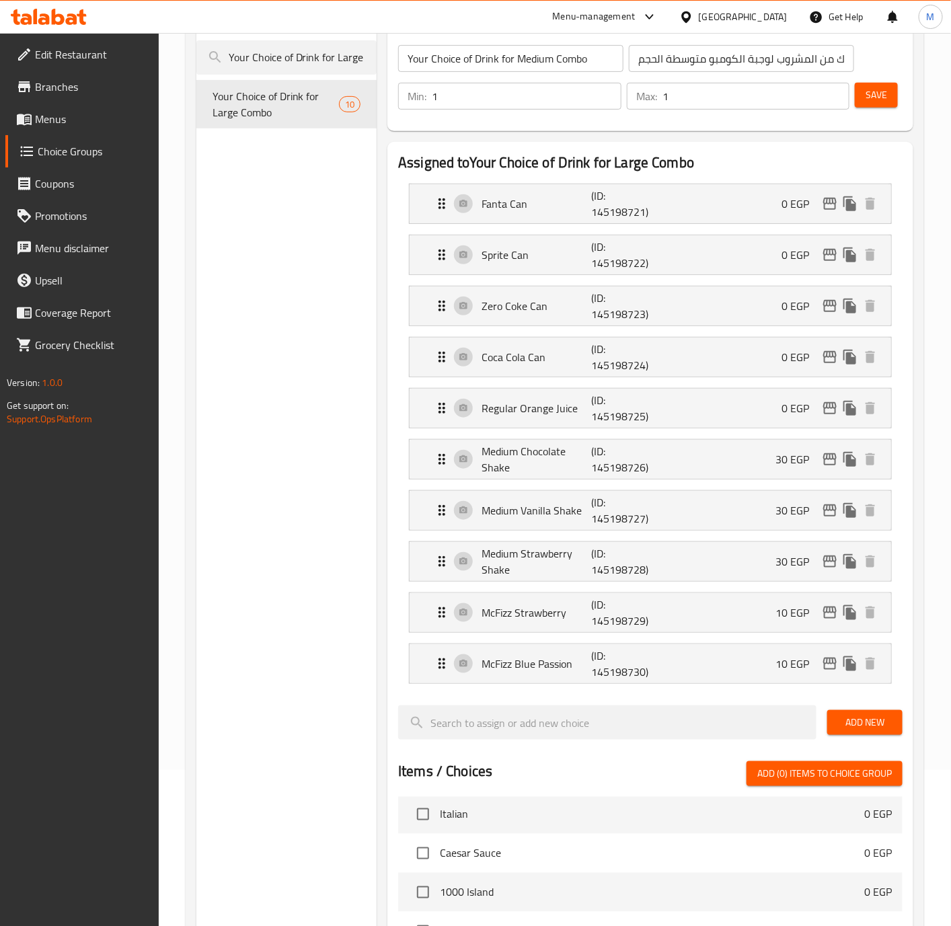
type input "Your Choice of Drink for Large Combo"
type input "اختيارك من المشروب"
click at [830, 461] on icon "edit" at bounding box center [830, 459] width 16 height 16
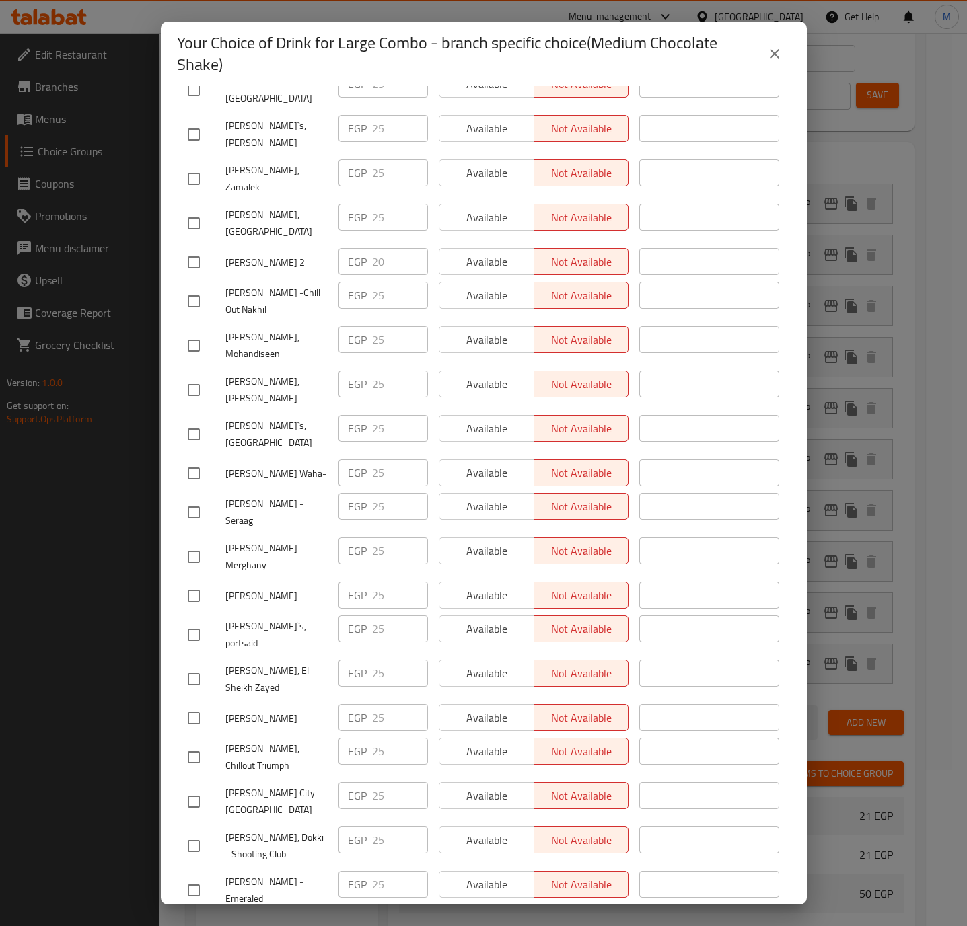
scroll to position [14219, 0]
click at [762, 51] on button "close" at bounding box center [774, 54] width 32 height 32
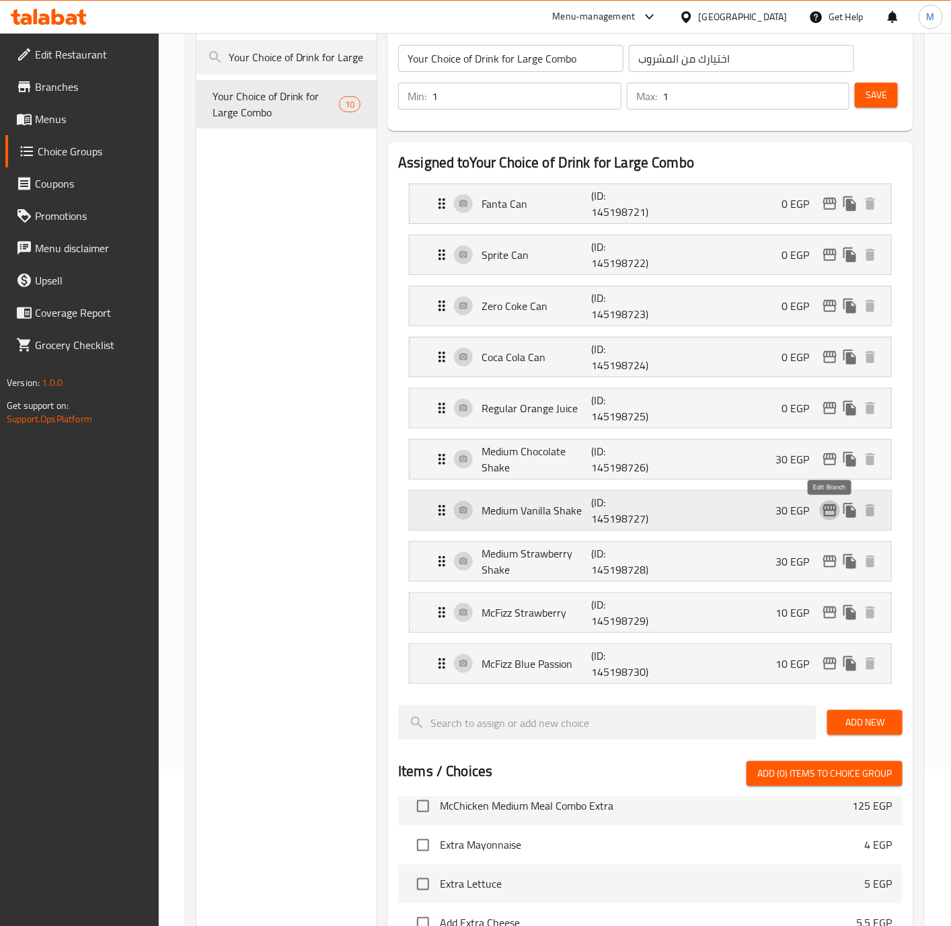
click at [830, 511] on icon "edit" at bounding box center [829, 511] width 13 height 12
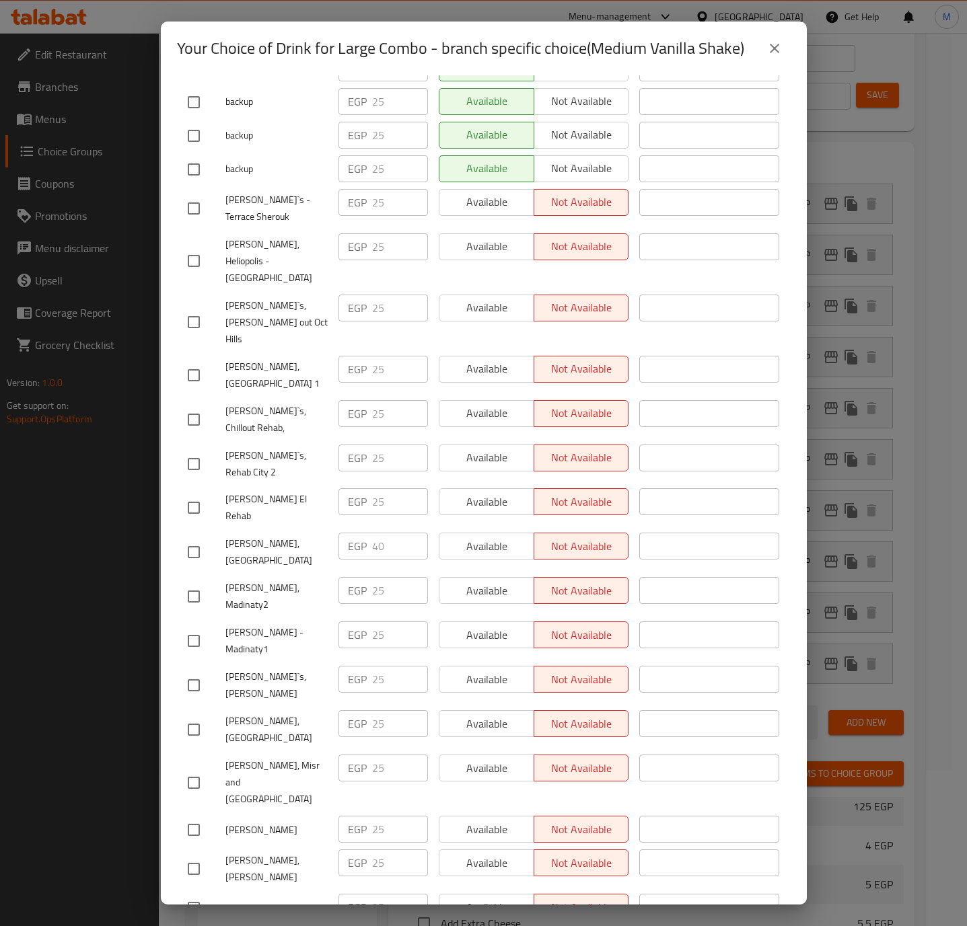
scroll to position [5542, 0]
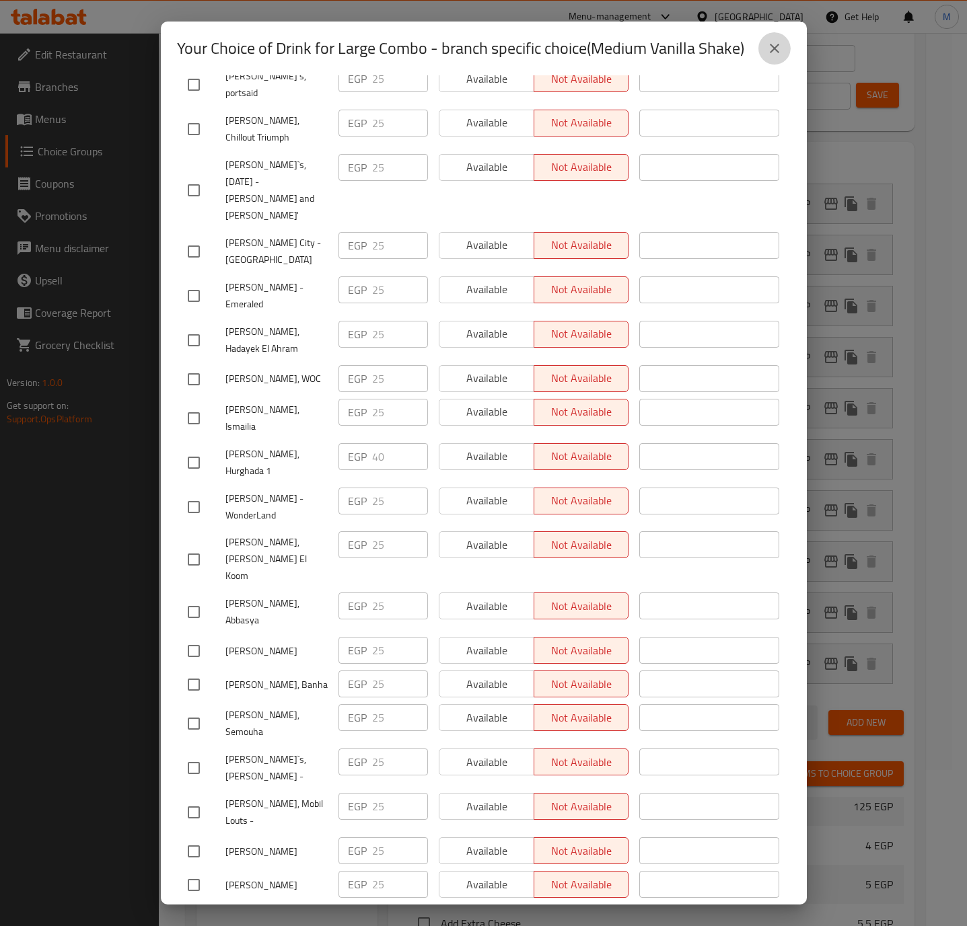
click at [776, 49] on icon "close" at bounding box center [774, 48] width 16 height 16
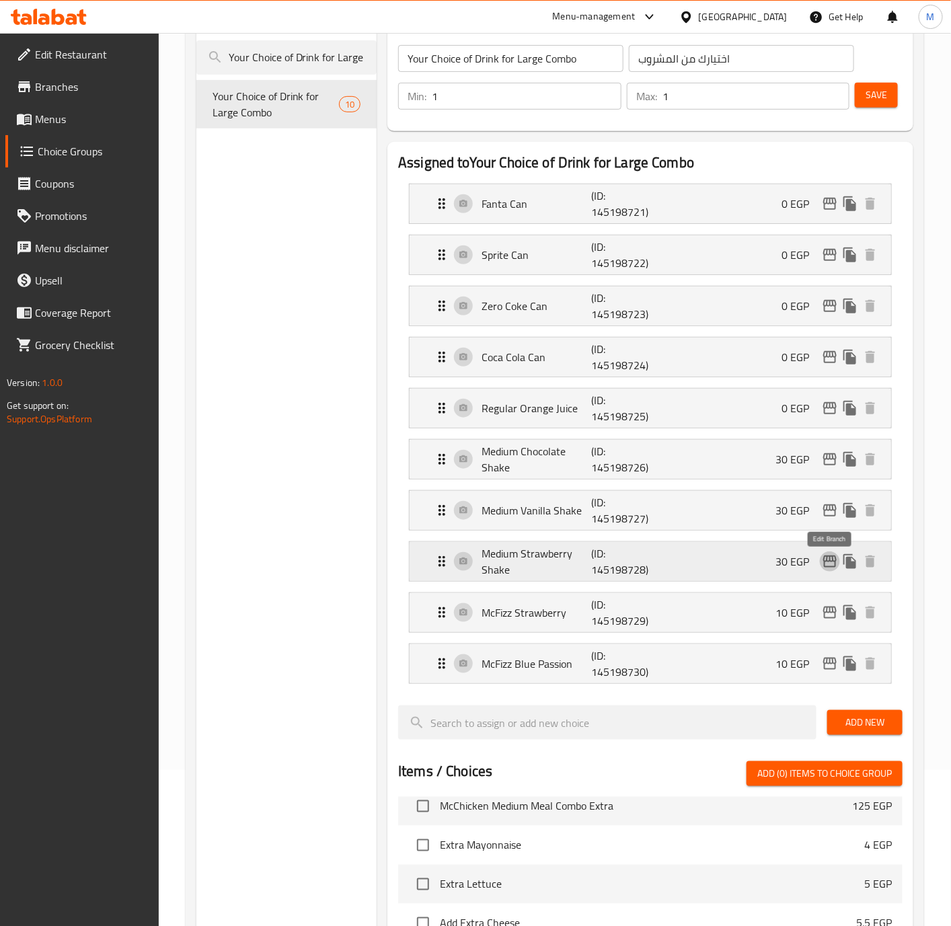
click at [830, 567] on icon "edit" at bounding box center [830, 562] width 16 height 16
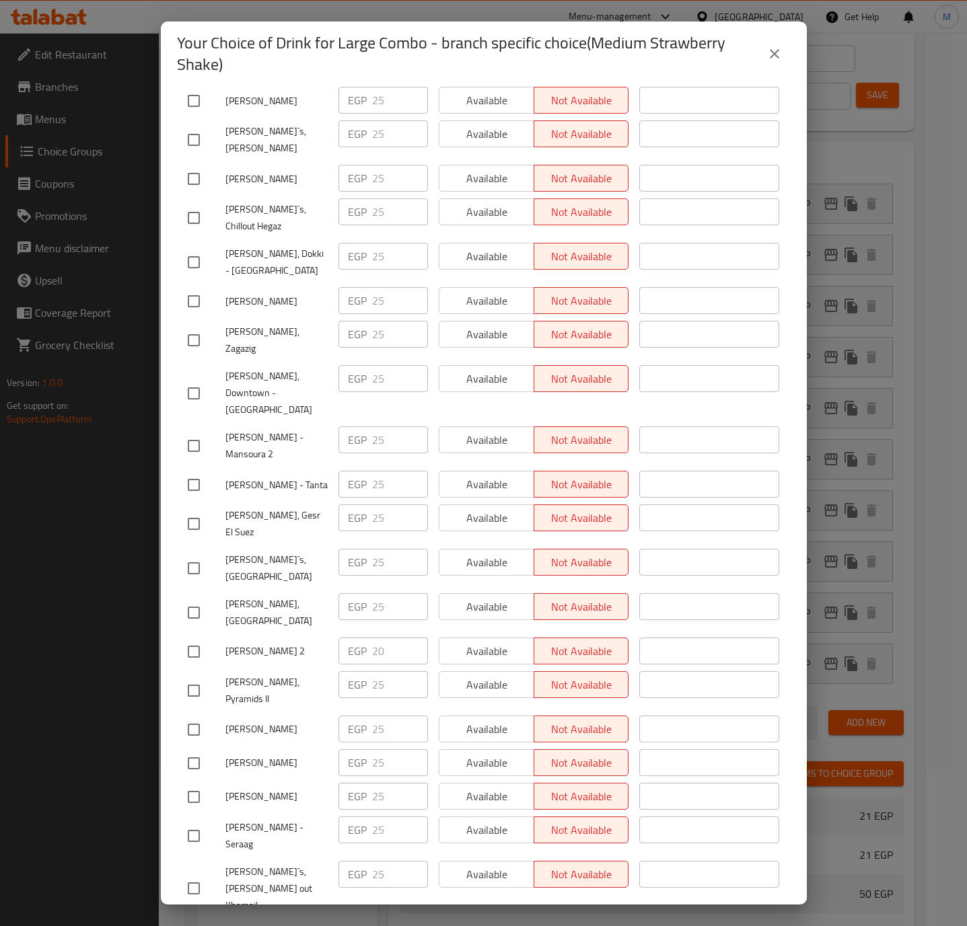
scroll to position [5631, 0]
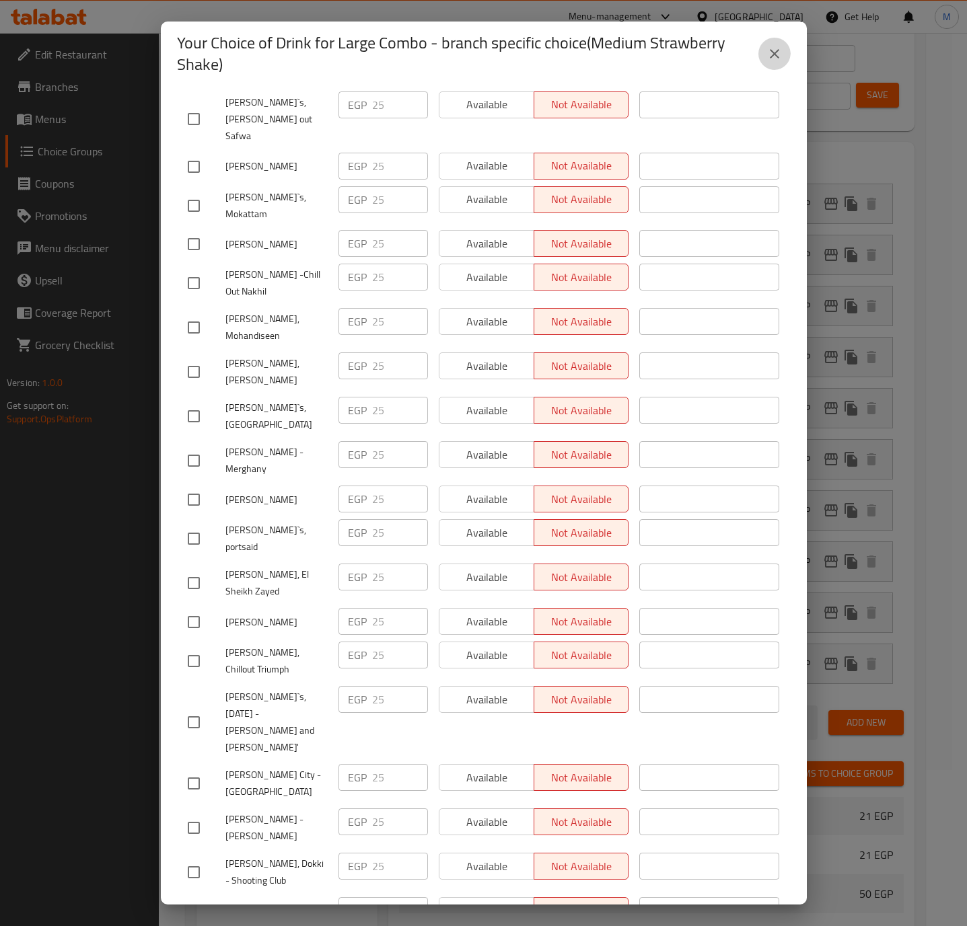
click at [771, 48] on icon "close" at bounding box center [774, 54] width 16 height 16
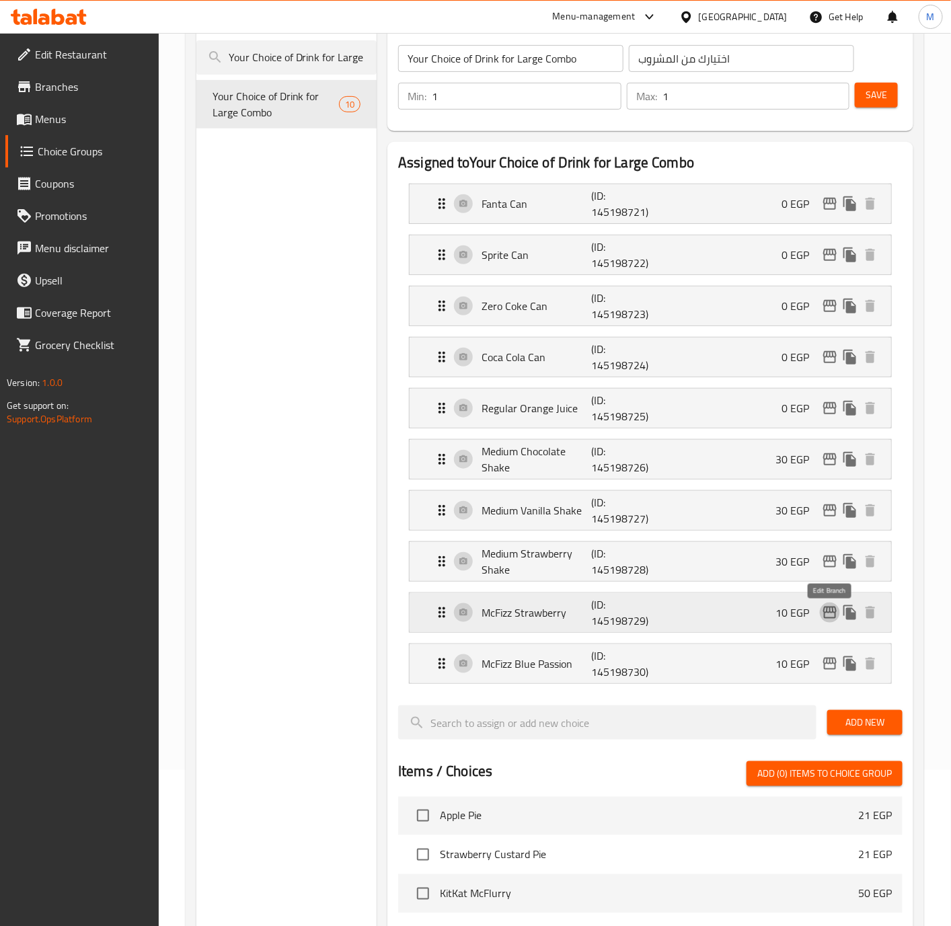
click at [828, 620] on icon "edit" at bounding box center [830, 613] width 16 height 16
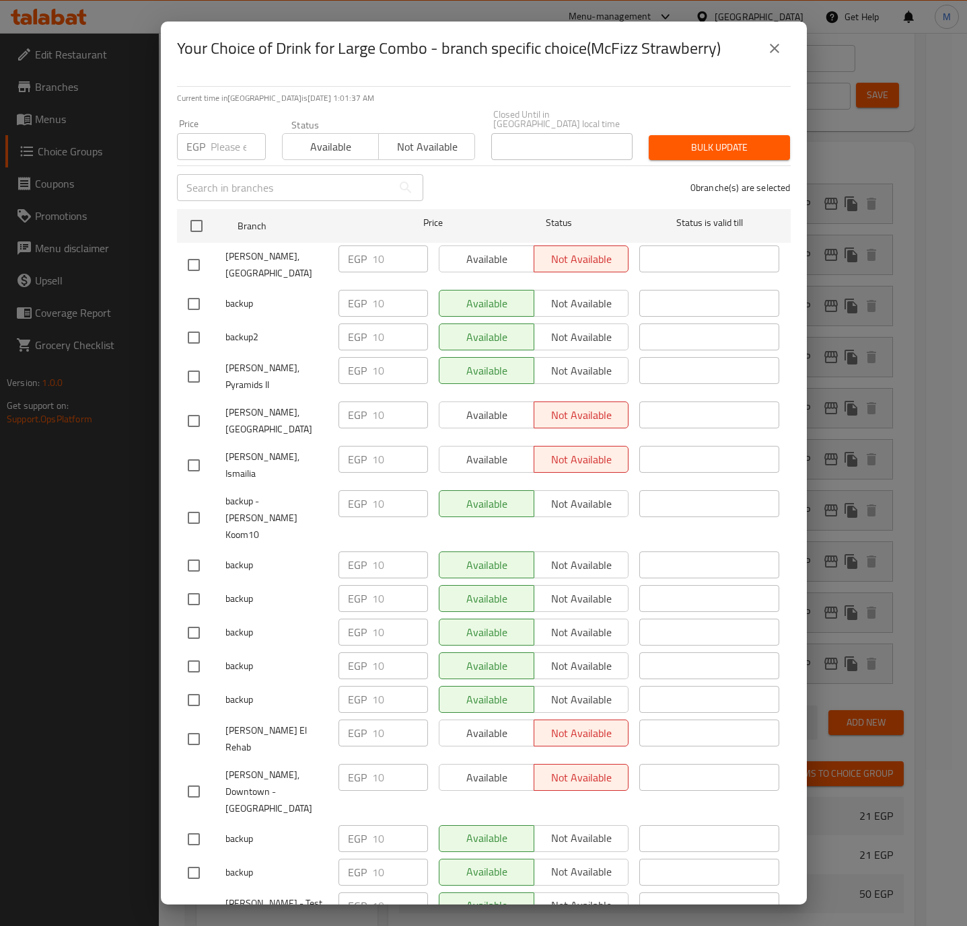
click at [233, 145] on input "number" at bounding box center [238, 146] width 55 height 27
drag, startPoint x: 186, startPoint y: 138, endPoint x: 166, endPoint y: 132, distance: 20.4
click at [166, 132] on div "Current time in [GEOGRAPHIC_DATA] is [DATE] 1:01:40 AM Price EGP 10 Price Statu…" at bounding box center [484, 490] width 646 height 830
type input "10"
click at [787, 137] on div "Current time in [GEOGRAPHIC_DATA] is [DATE] 1:01:46 AM Price EGP 10 Price Statu…" at bounding box center [484, 490] width 646 height 830
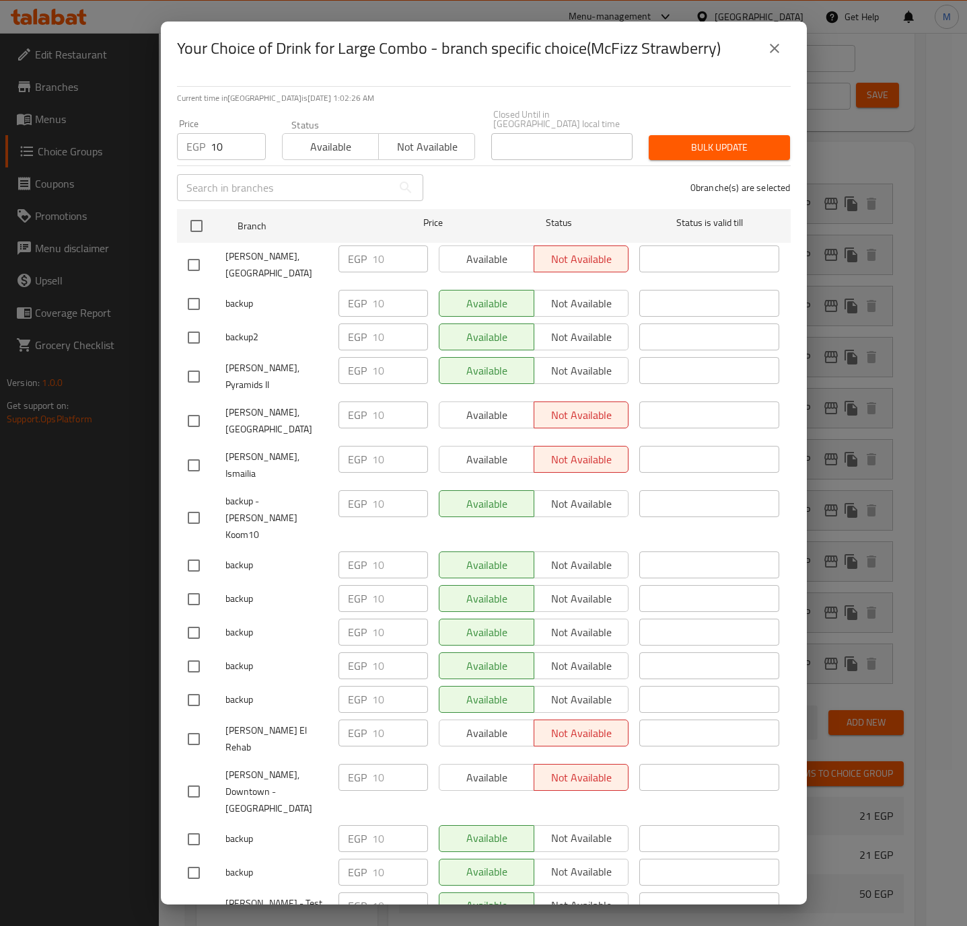
scroll to position [8007, 0]
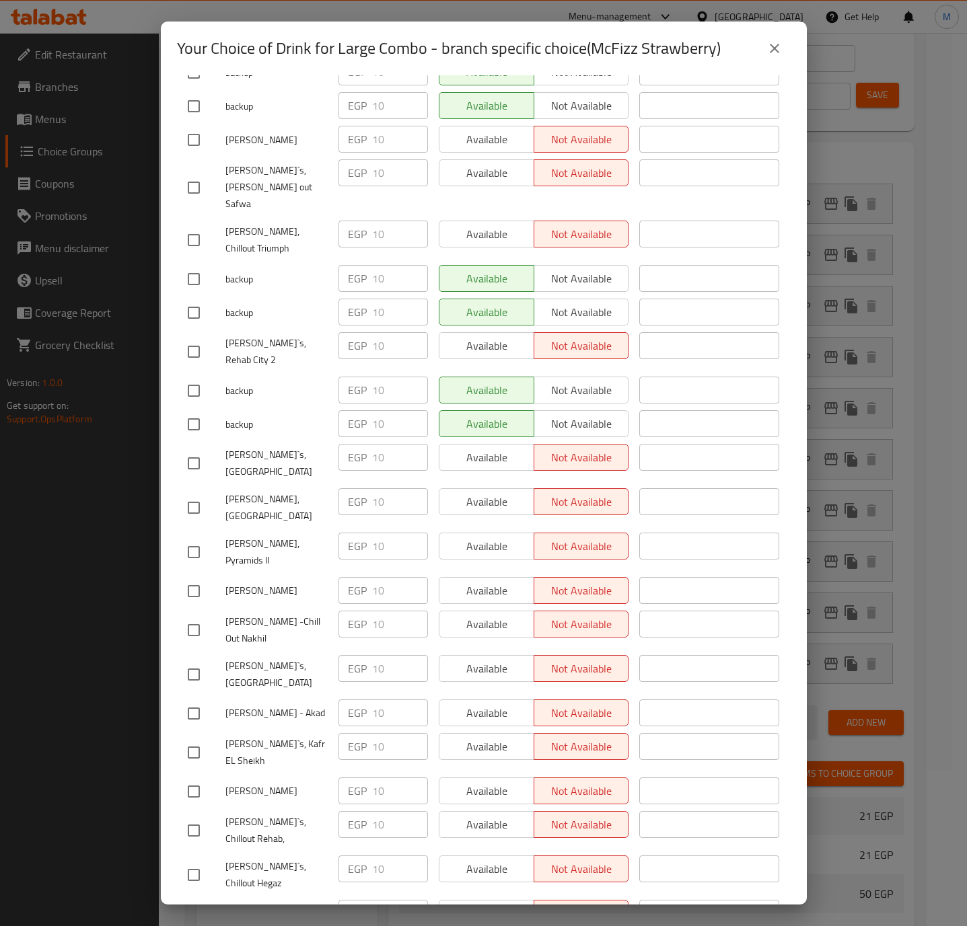
checkbox input "true"
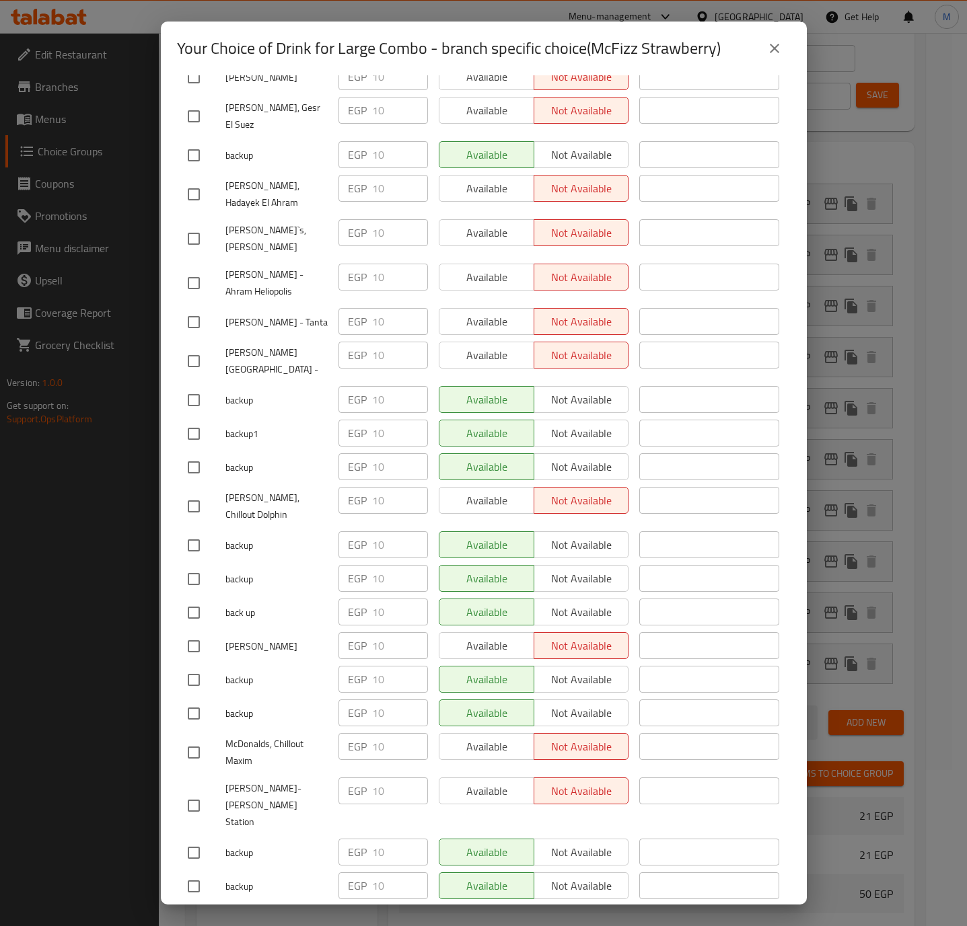
checkbox input "true"
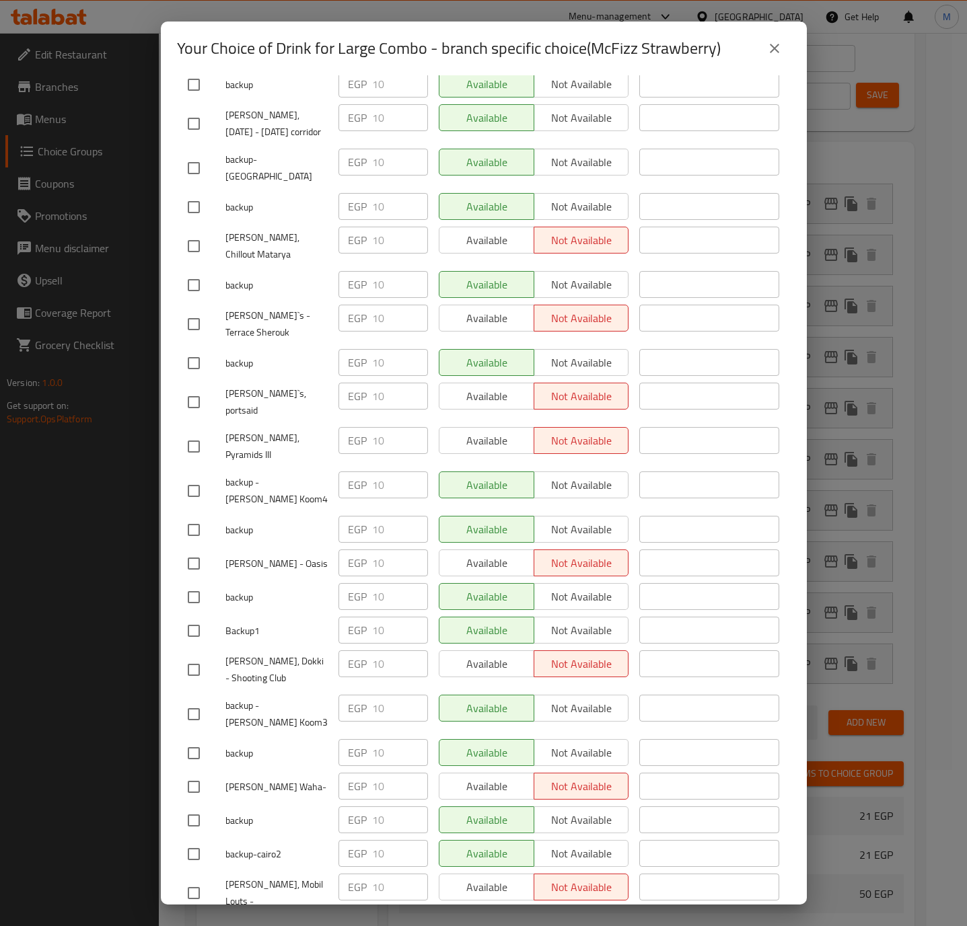
scroll to position [5932, 0]
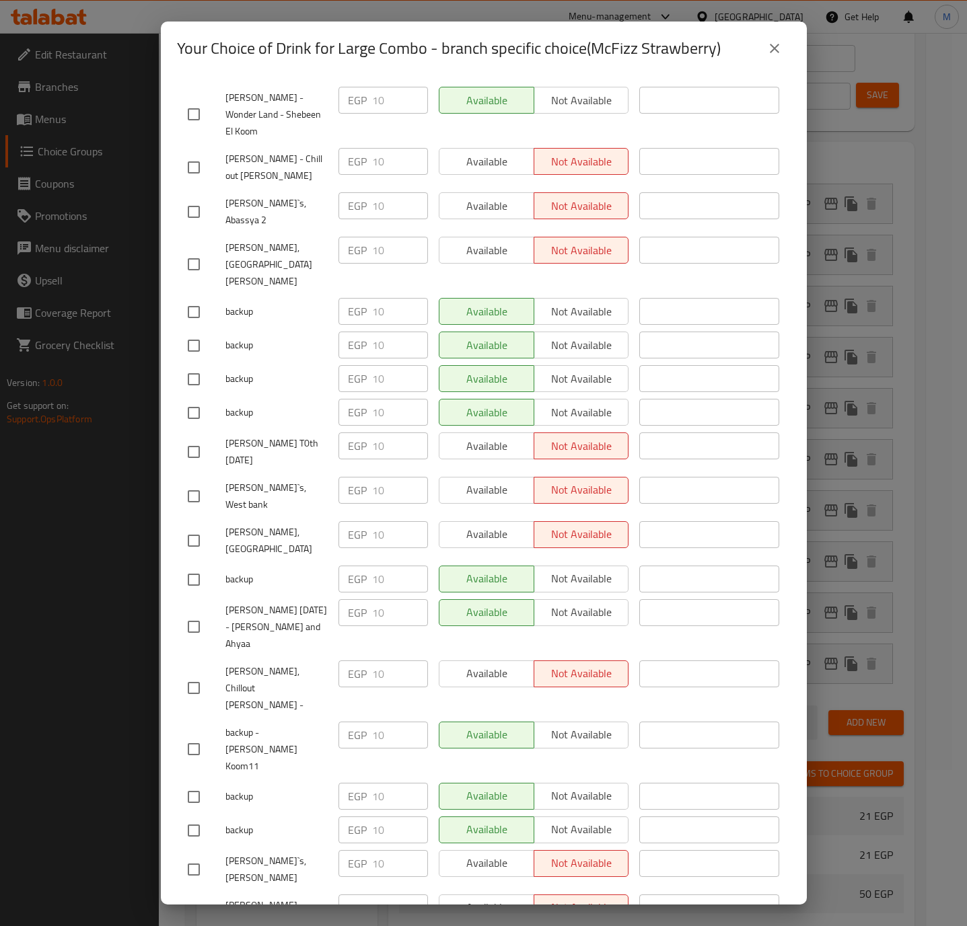
checkbox input "true"
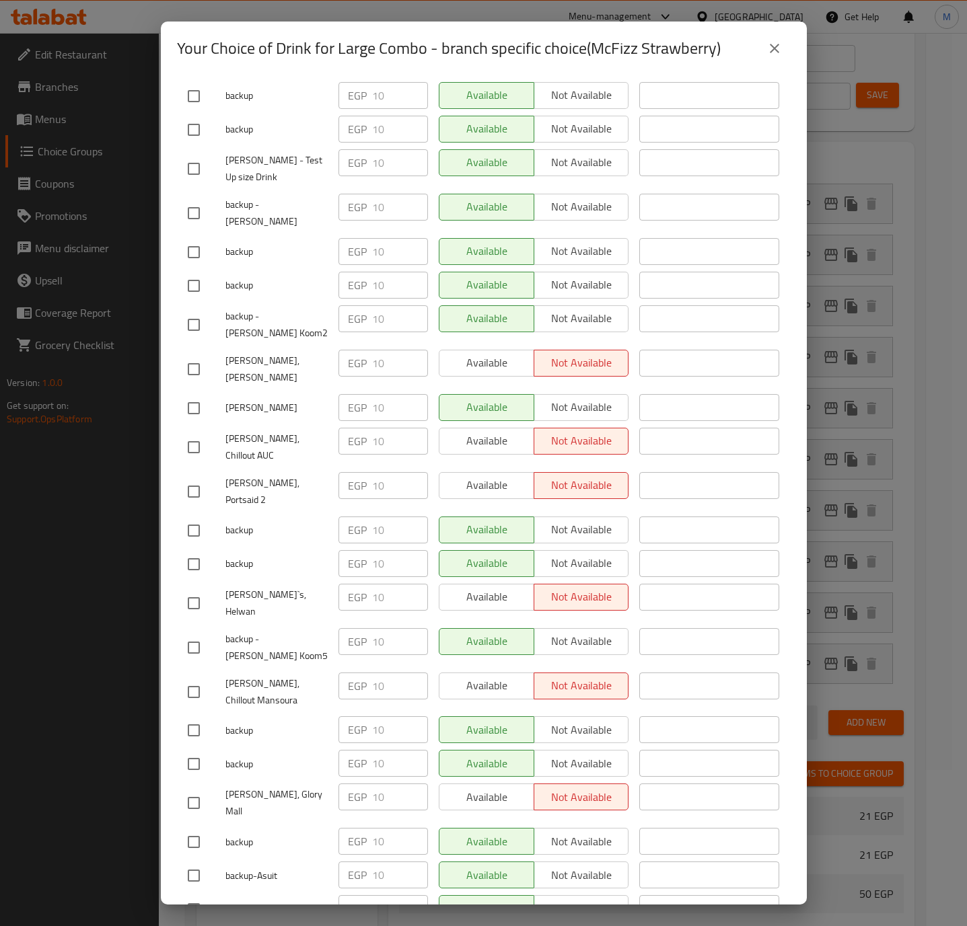
scroll to position [0, 0]
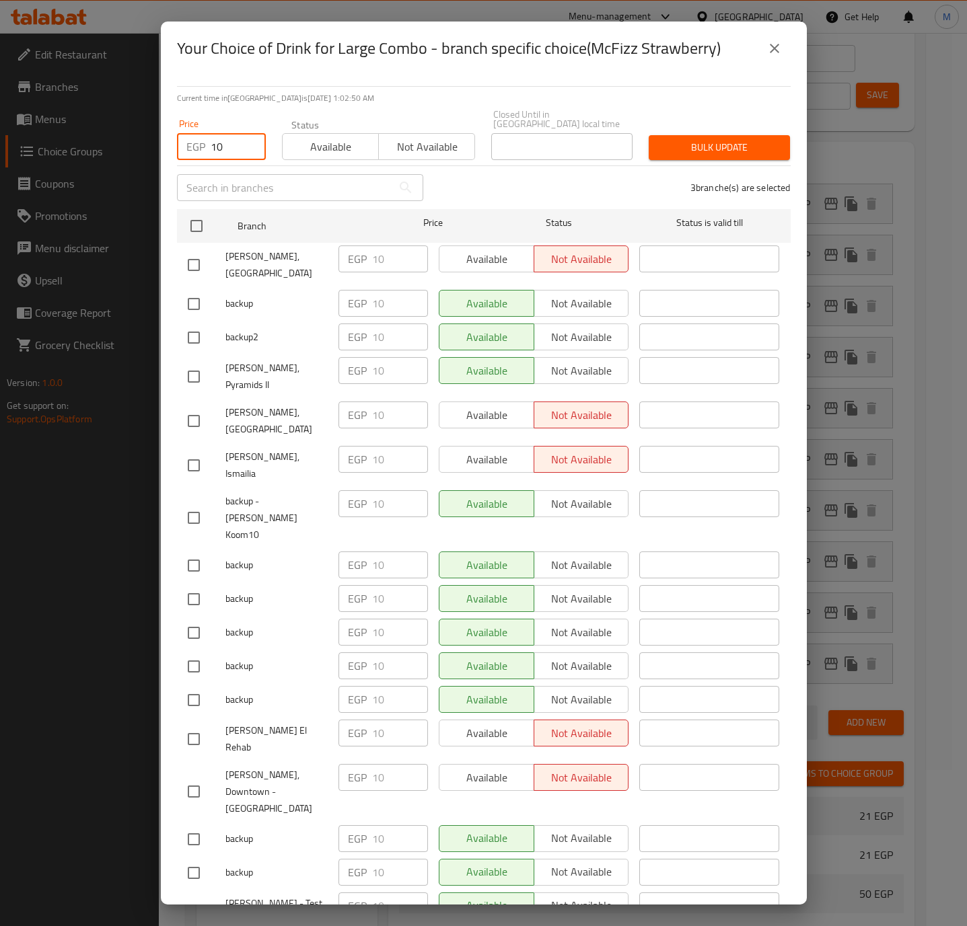
drag, startPoint x: 233, startPoint y: 143, endPoint x: 198, endPoint y: 142, distance: 34.3
click at [198, 142] on div "EGP 10 Price" at bounding box center [221, 146] width 89 height 27
type input "0"
click at [289, 137] on span "Available" at bounding box center [330, 147] width 85 height 20
click at [293, 137] on span "Available" at bounding box center [330, 147] width 85 height 20
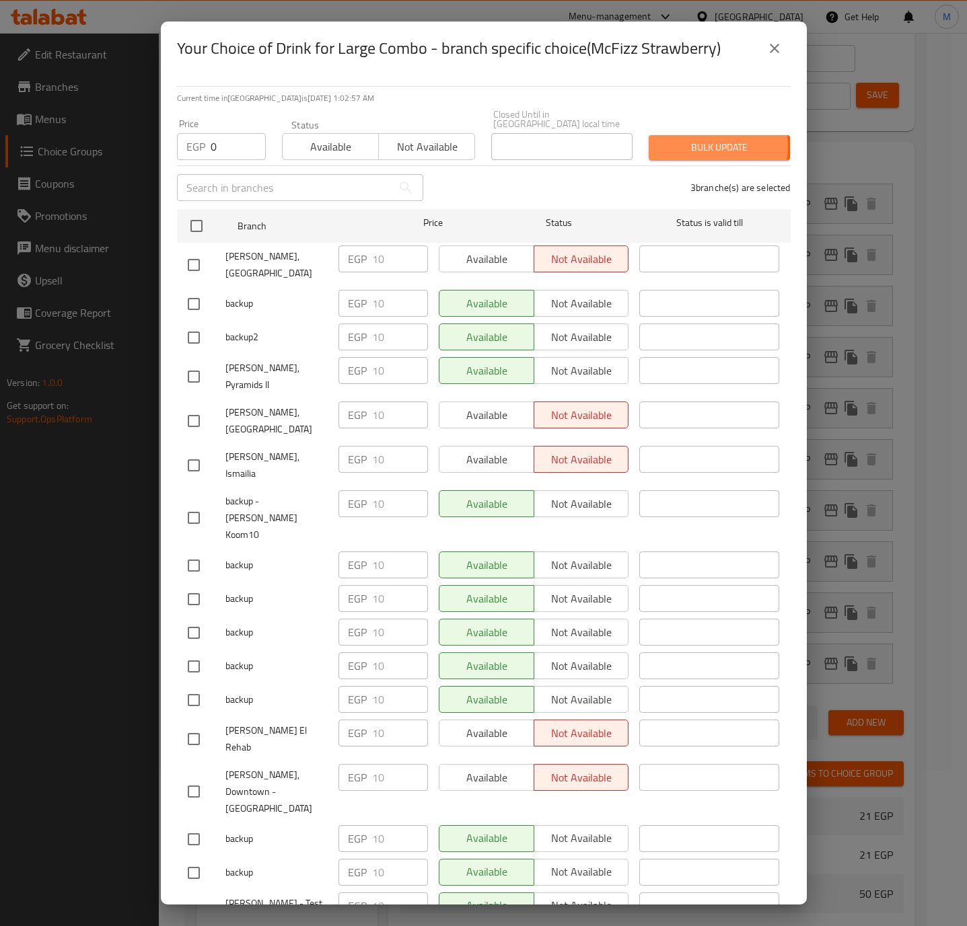
click at [691, 139] on span "Bulk update" at bounding box center [719, 147] width 120 height 17
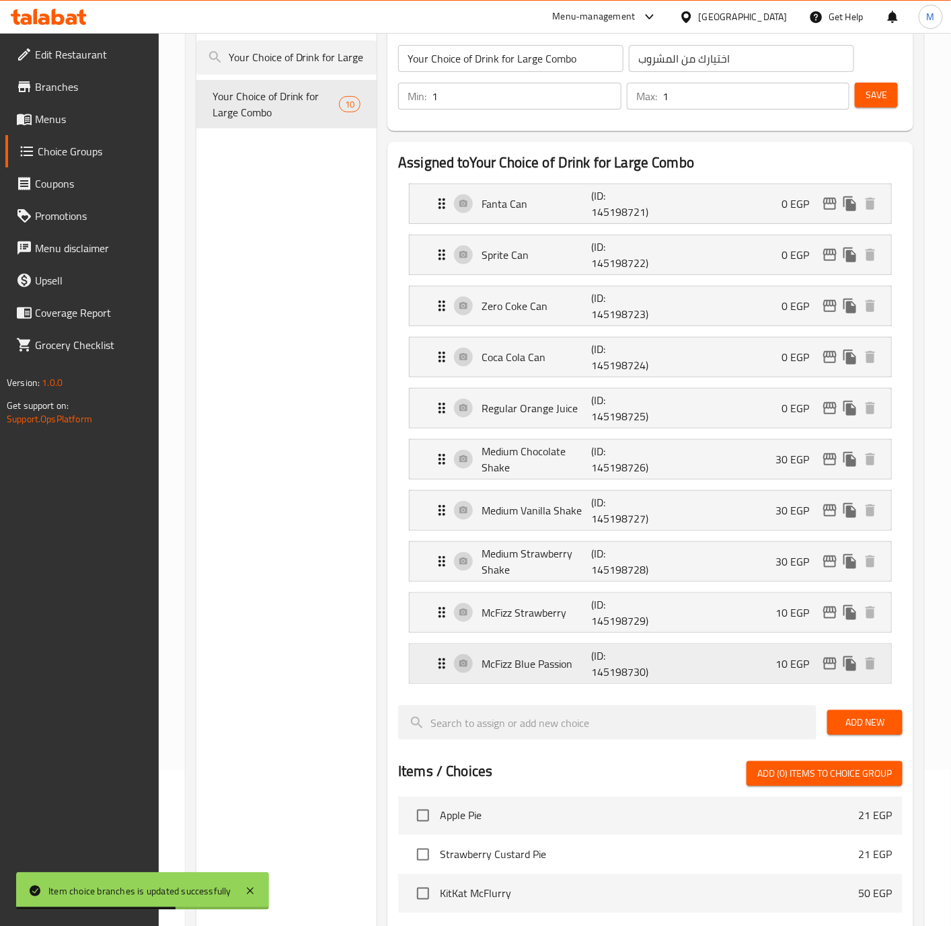
click at [680, 667] on div "McFizz Blue Passion (ID: 145198730) 10 EGP" at bounding box center [654, 664] width 441 height 39
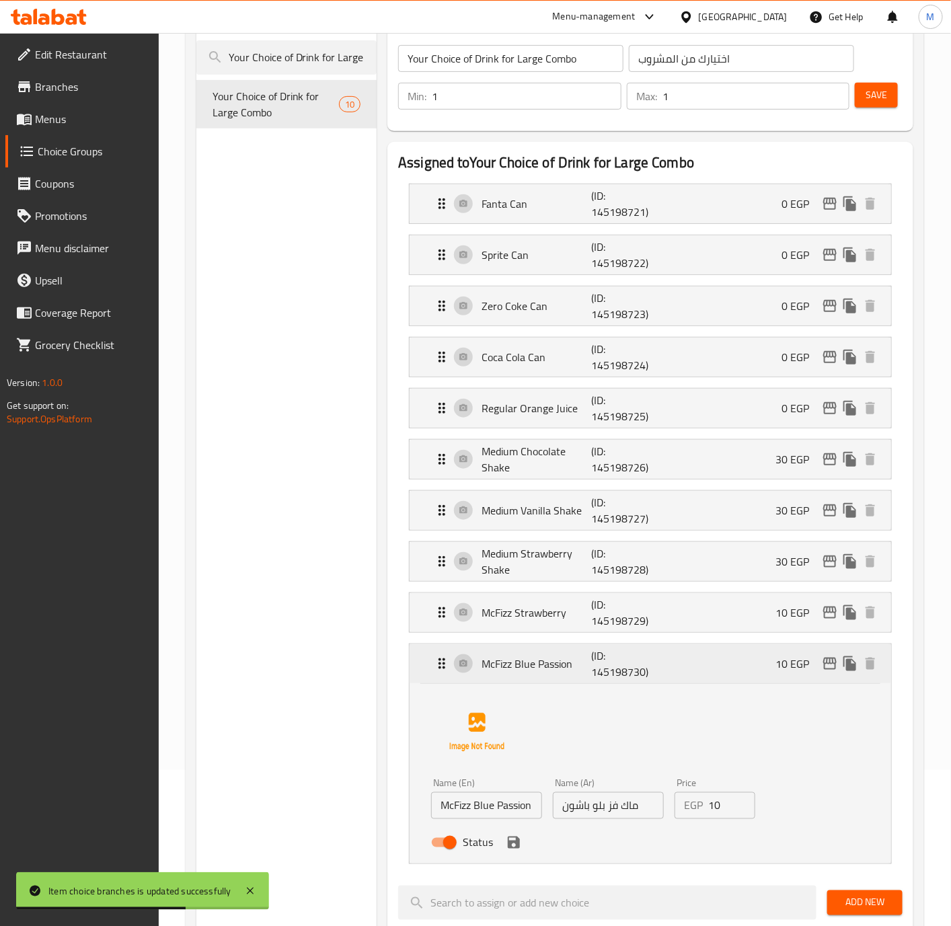
click at [680, 667] on div "McFizz Blue Passion (ID: 145198730) 10 EGP" at bounding box center [654, 664] width 441 height 39
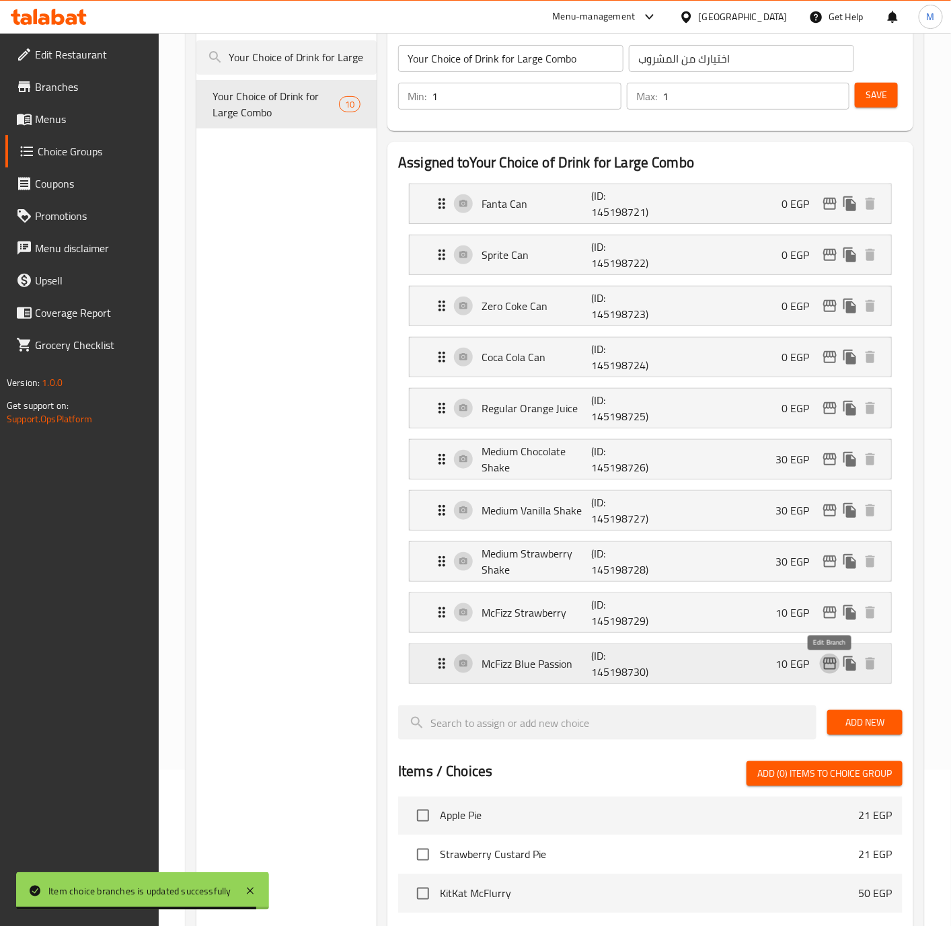
click at [828, 668] on icon "edit" at bounding box center [830, 664] width 16 height 16
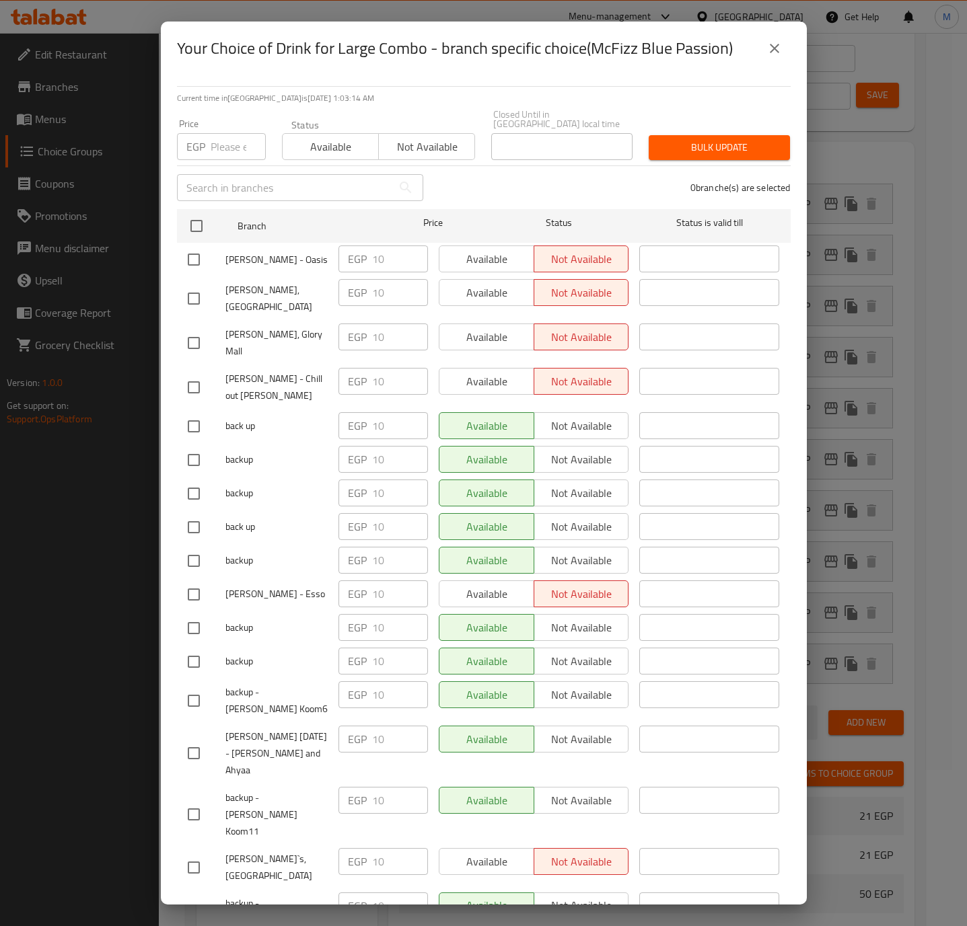
scroll to position [3081, 0]
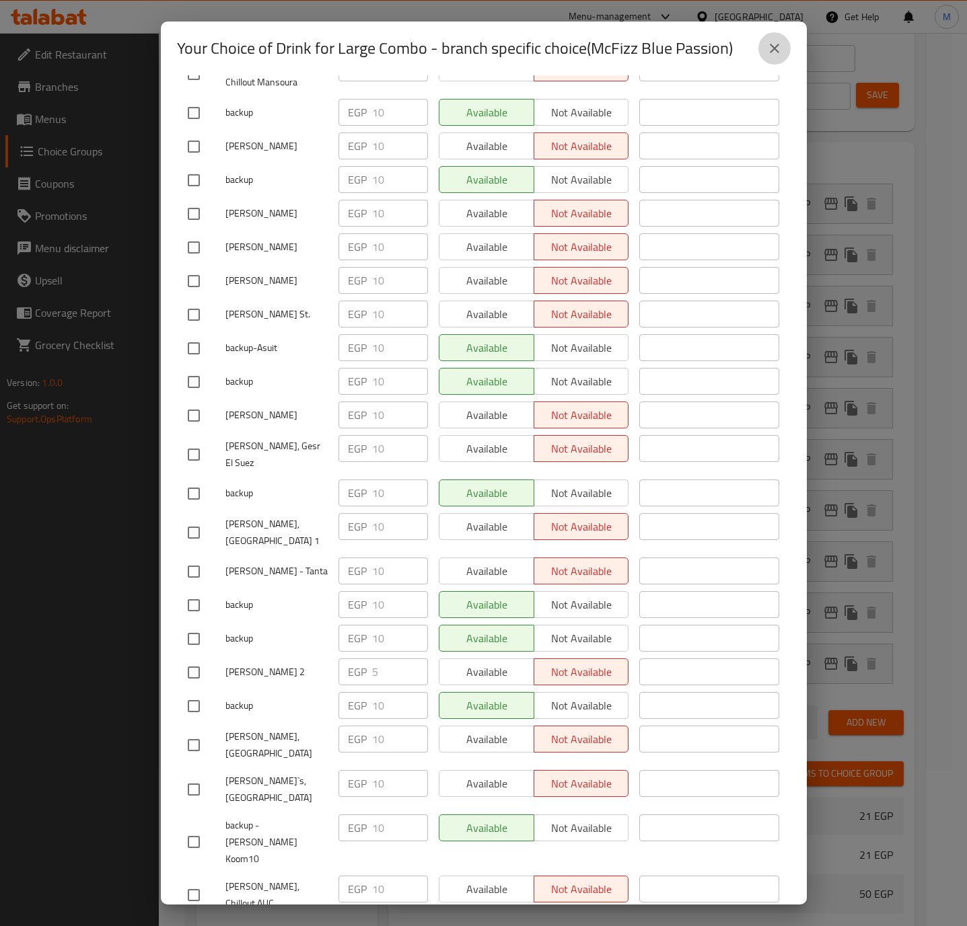
click at [780, 48] on icon "close" at bounding box center [774, 48] width 16 height 16
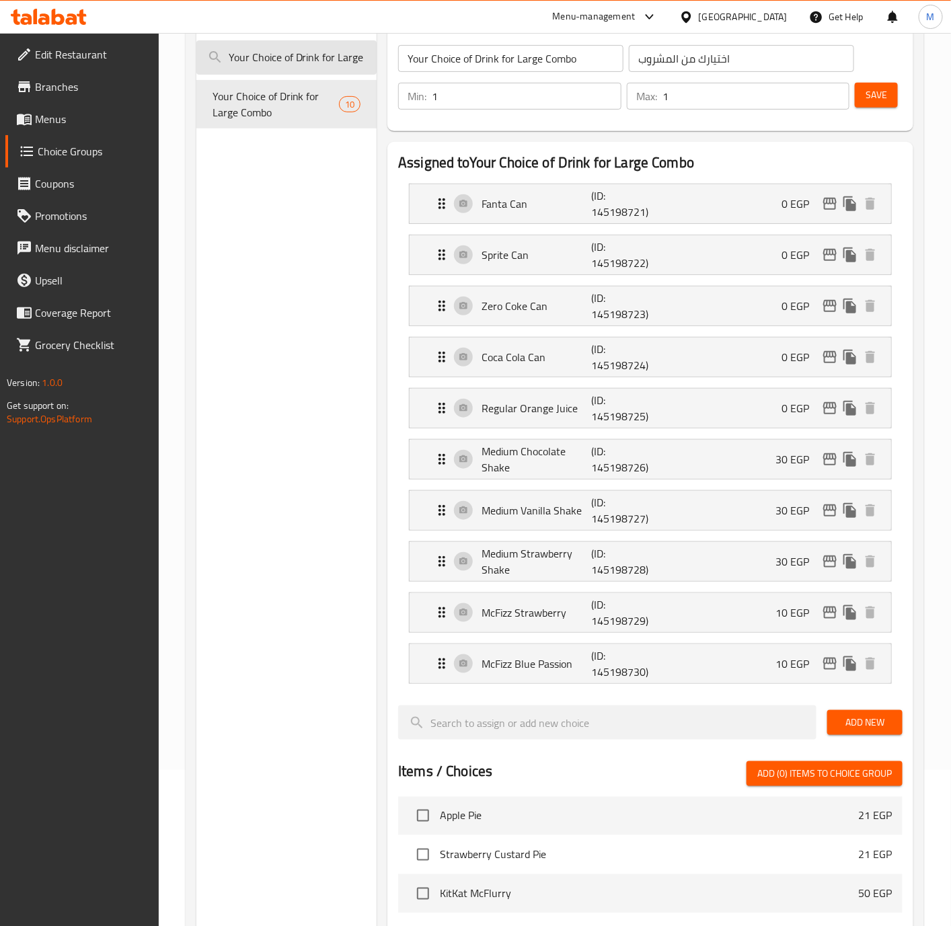
click at [323, 50] on input "Your Choice of Drink for Large Combo" at bounding box center [286, 57] width 181 height 34
paste input "Select Small Drink"
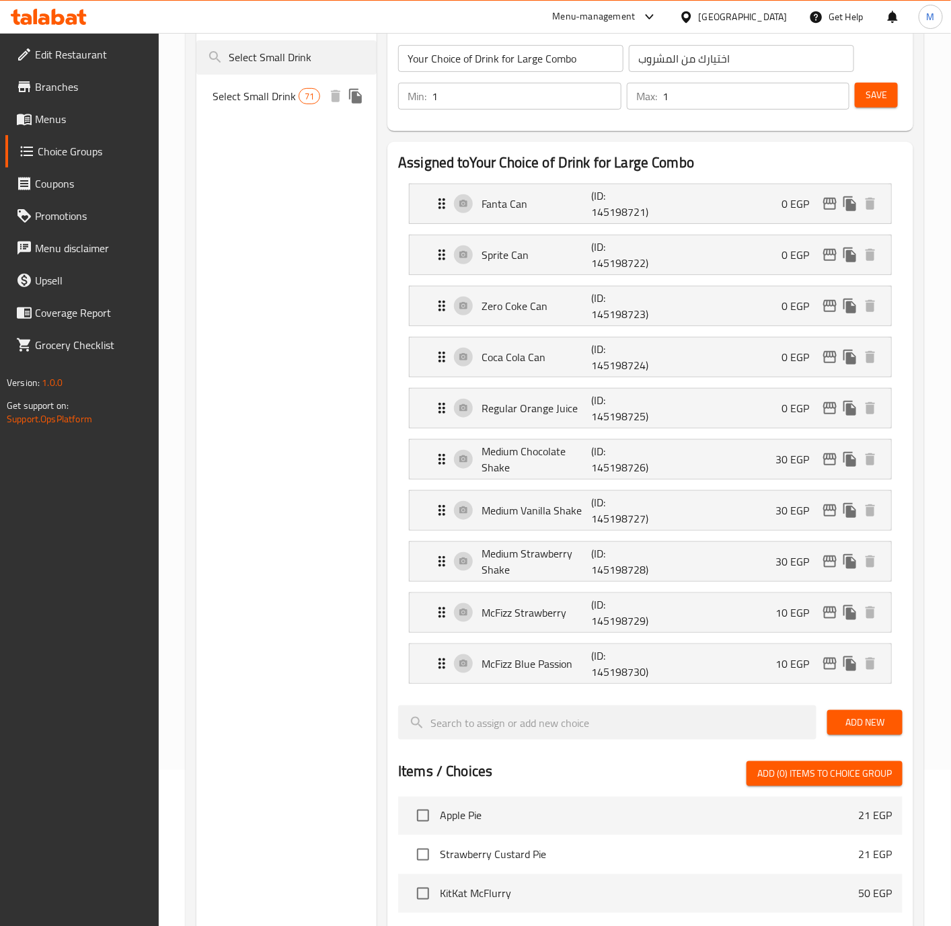
type input "Select Small Drink"
click at [247, 110] on div "Select Small Drink 71" at bounding box center [286, 96] width 181 height 32
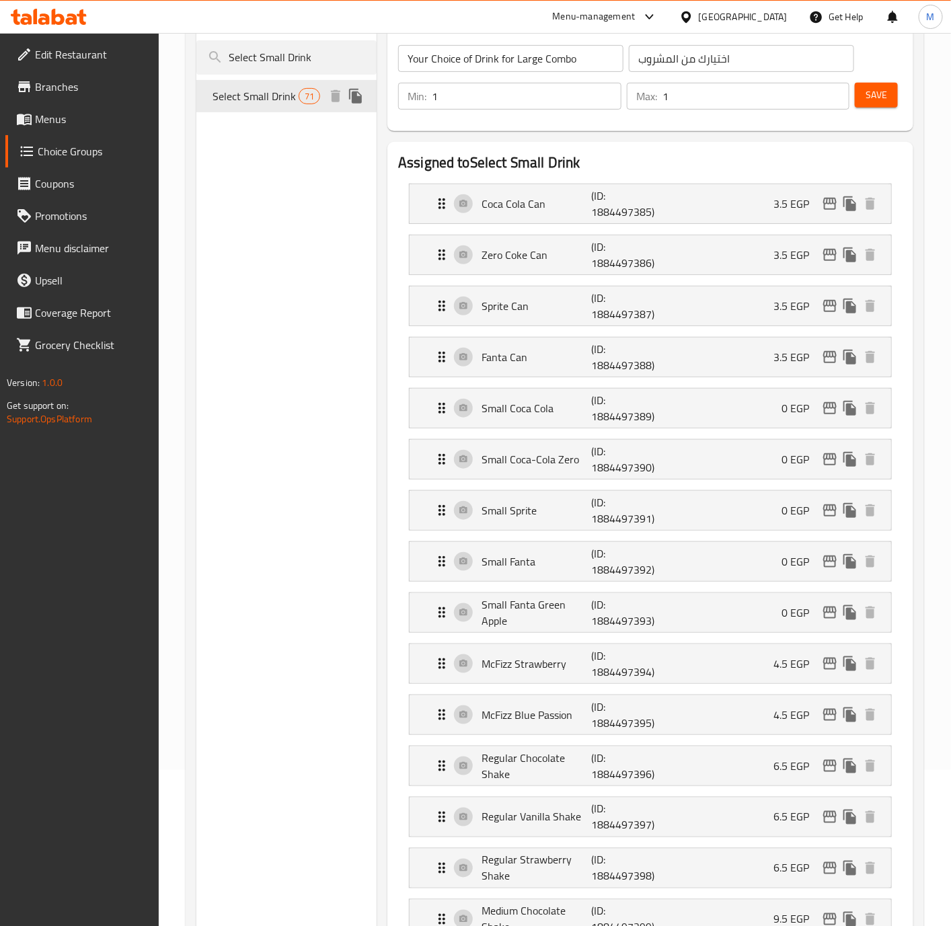
type input "Select Small Drink"
type input "فضلا اختار مشروب حجم صغير"
click at [248, 94] on span "Select Small Drink" at bounding box center [256, 96] width 86 height 16
click at [838, 208] on button "edit" at bounding box center [830, 204] width 20 height 20
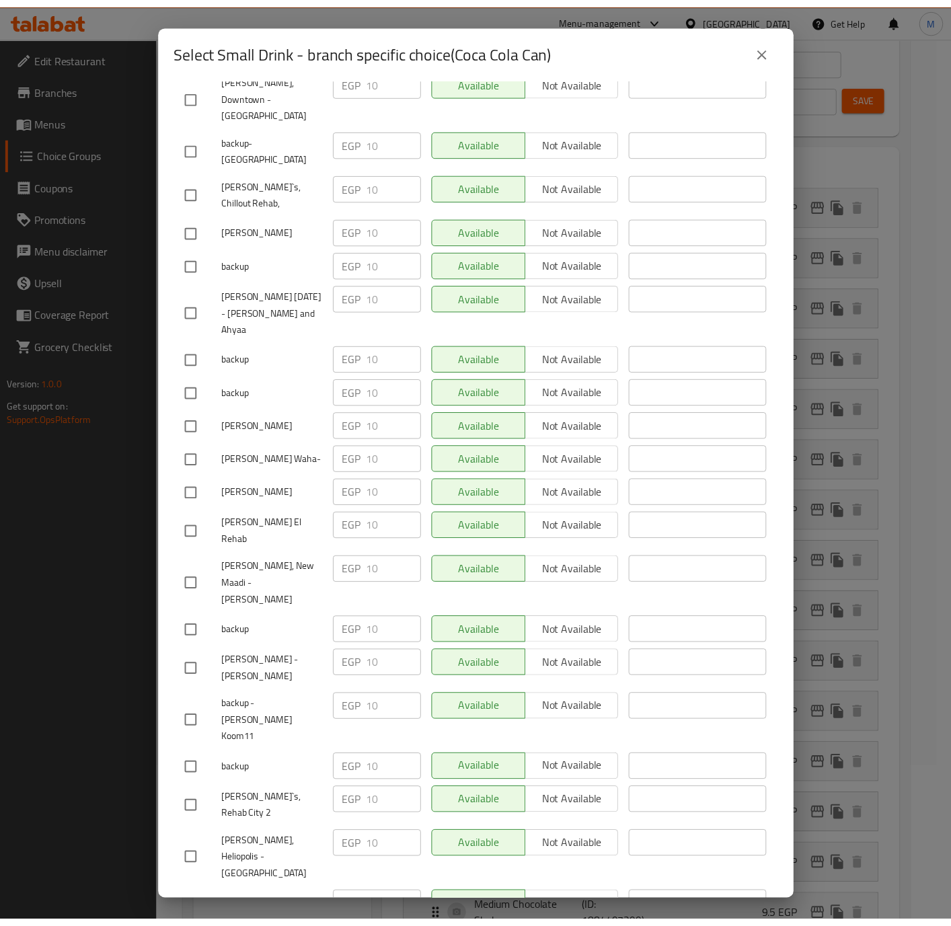
scroll to position [8766, 0]
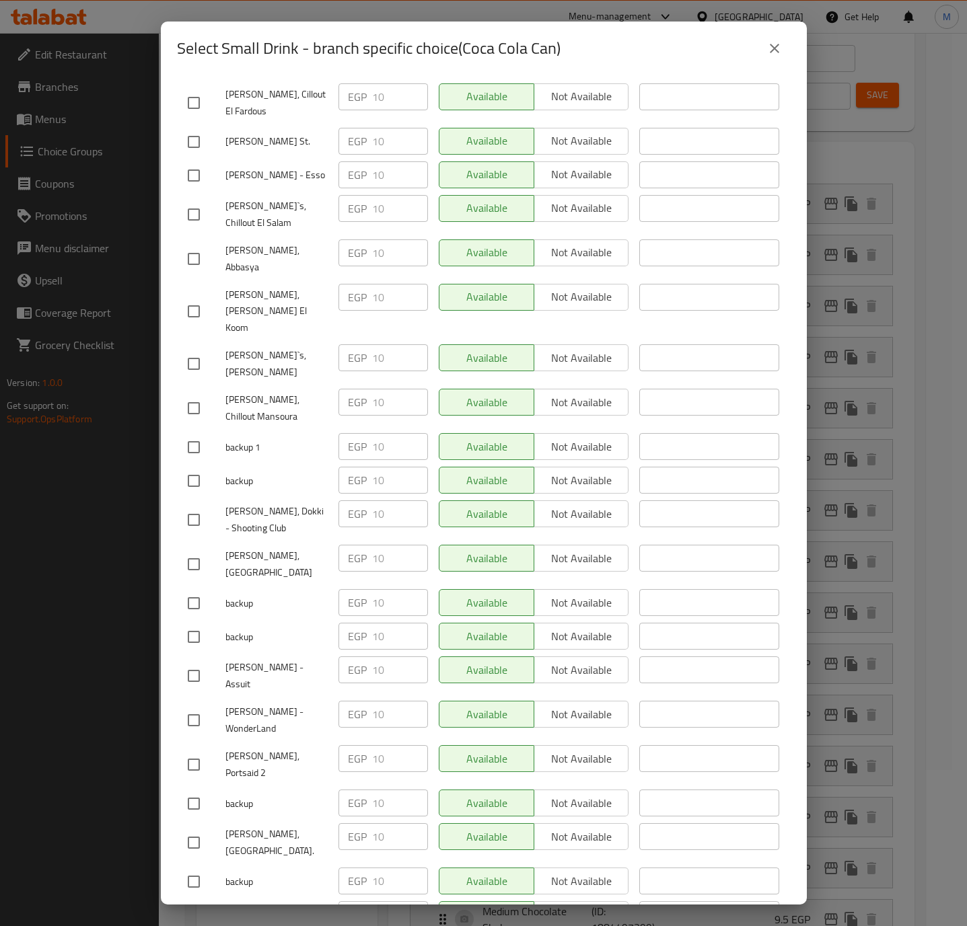
click at [780, 54] on icon "close" at bounding box center [774, 48] width 16 height 16
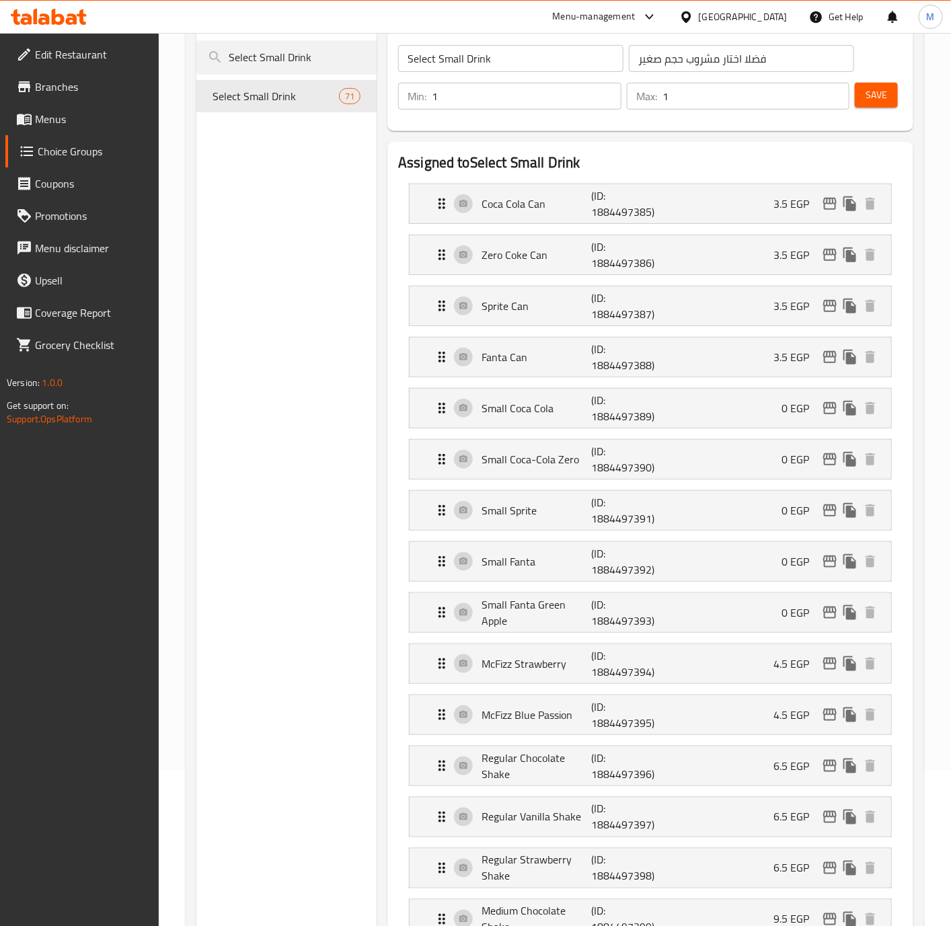
click at [662, 168] on h2 "Assigned to Select Small Drink" at bounding box center [650, 163] width 505 height 20
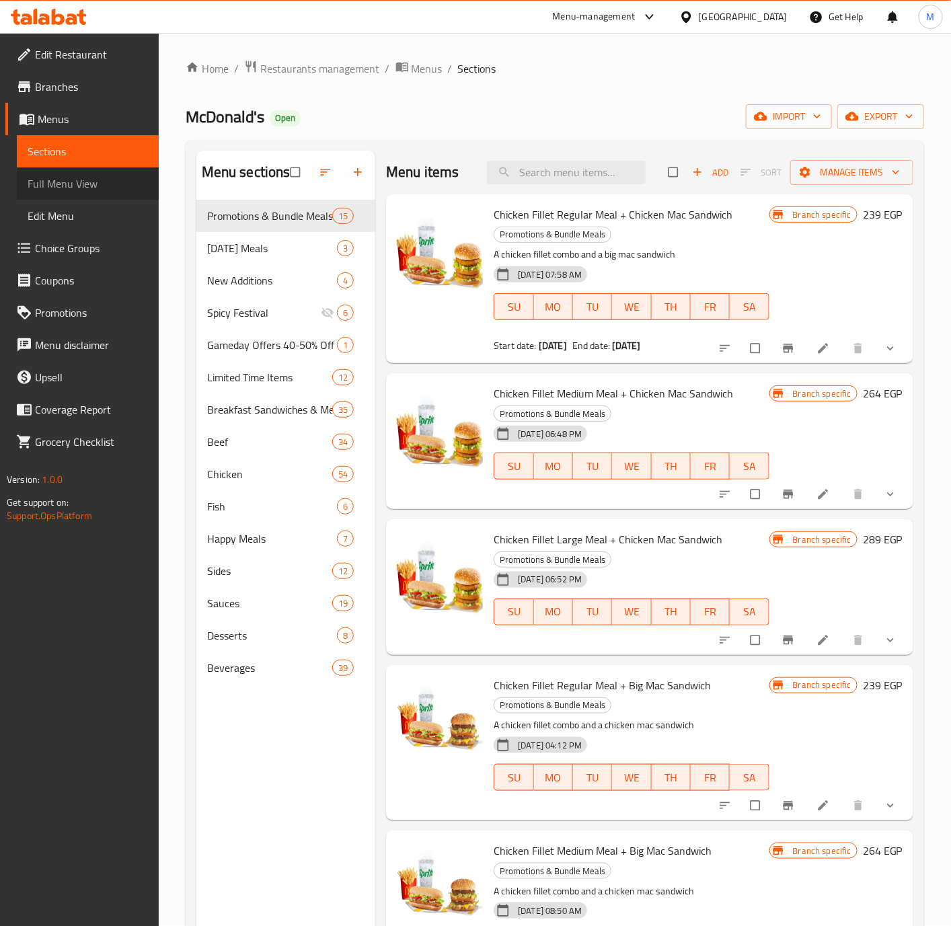
click at [59, 184] on span "Full Menu View" at bounding box center [88, 184] width 120 height 16
